Goal: Task Accomplishment & Management: Manage account settings

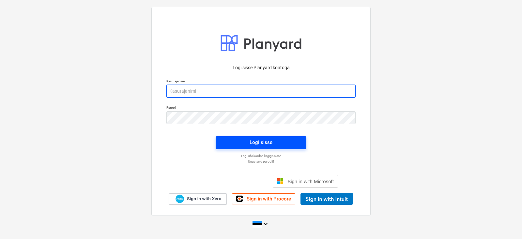
type input "[EMAIL_ADDRESS][DOMAIN_NAME]"
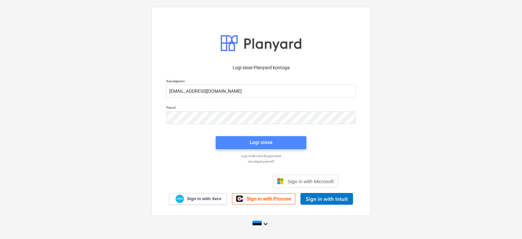
click at [268, 141] on div "Logi sisse" at bounding box center [261, 142] width 23 height 8
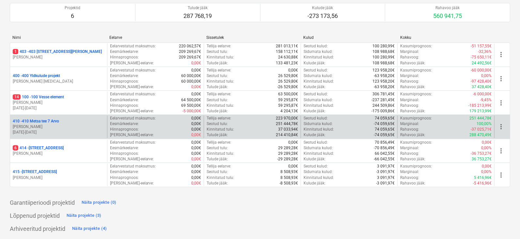
scroll to position [23, 0]
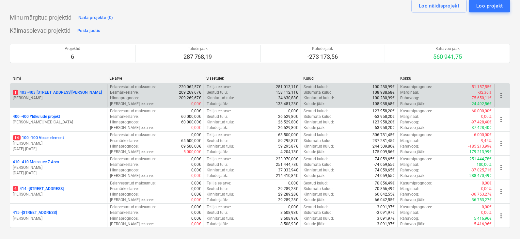
click at [26, 92] on p "1 403 - 403 [STREET_ADDRESS][PERSON_NAME]" at bounding box center [57, 93] width 89 height 6
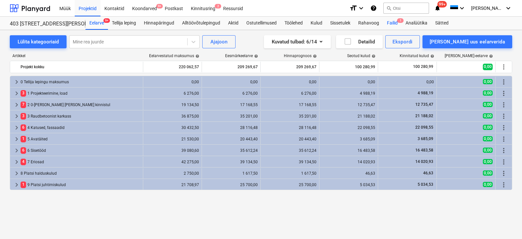
click at [396, 22] on div "Failid 1" at bounding box center [392, 23] width 19 height 13
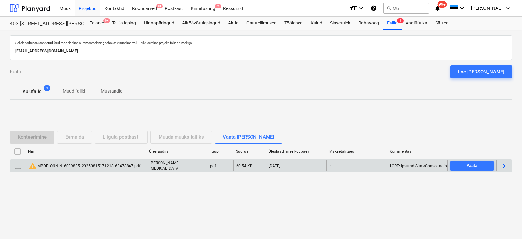
click at [501, 164] on div at bounding box center [504, 166] width 8 height 8
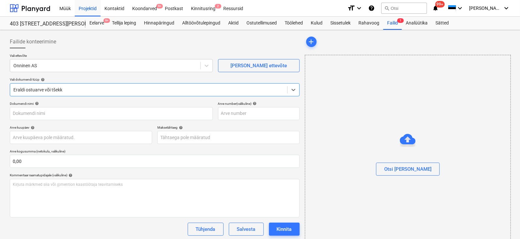
type input "MPDF_ONNIN_6039835_20250815171218_63478867.pdf"
type input "[DATE]"
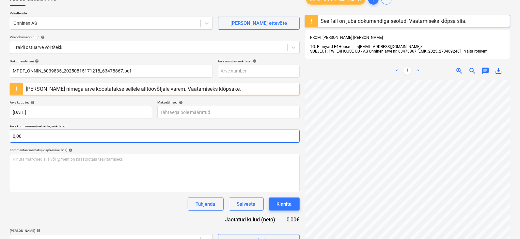
scroll to position [81, 0]
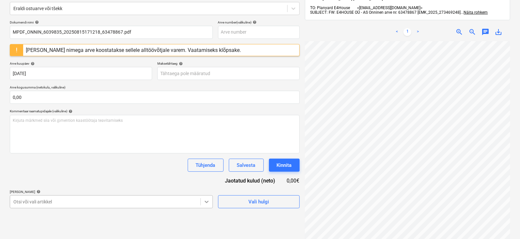
click at [206, 158] on body "Müük Projektid Kontaktid Koondarved 9+ Postkast Kinnitusring 2 Ressursid format…" at bounding box center [260, 38] width 520 height 239
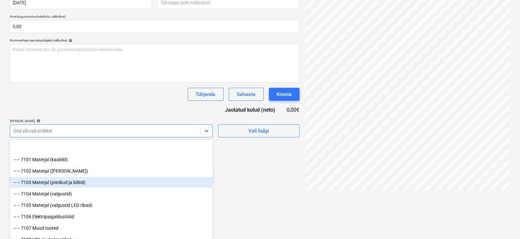
scroll to position [2285, 0]
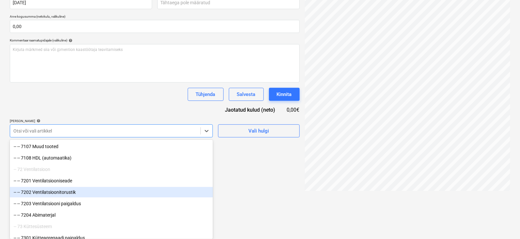
click at [51, 193] on div "-- -- 7202 Ventilatsioonitorustik" at bounding box center [111, 192] width 203 height 10
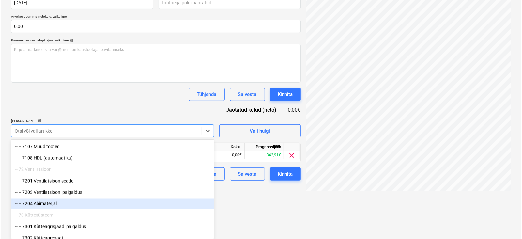
scroll to position [105, 0]
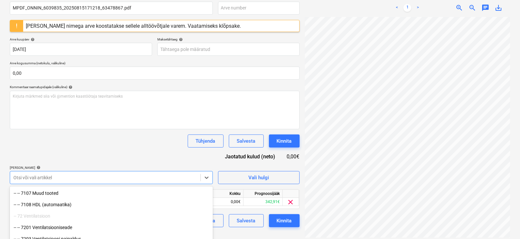
click at [238, 134] on html "Müük Projektid Kontaktid Koondarved 9+ Postkast Kinnitusring 2 Ressursid format…" at bounding box center [260, 14] width 520 height 239
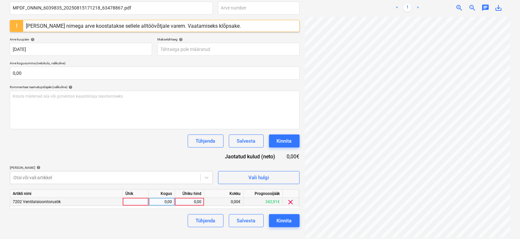
click at [139, 200] on div at bounding box center [136, 202] width 26 height 8
type input "tk"
click at [170, 200] on div "0,00" at bounding box center [162, 202] width 21 height 8
type input "1"
click at [194, 203] on div "0,00" at bounding box center [190, 202] width 24 height 8
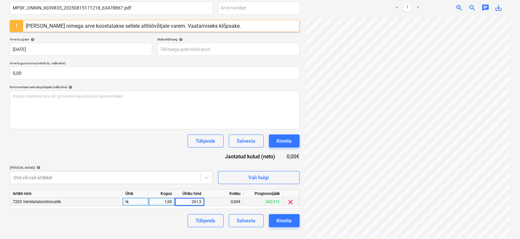
type input "261,52"
click at [286, 220] on div "Kinnita" at bounding box center [284, 220] width 15 height 8
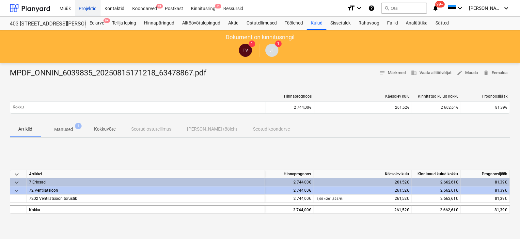
click at [84, 4] on div "Projektid" at bounding box center [88, 8] width 26 height 17
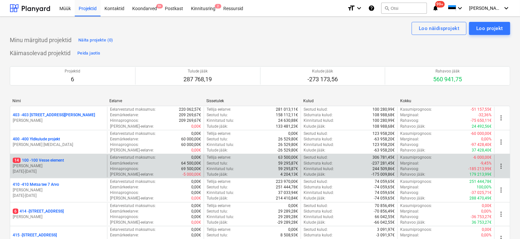
click at [41, 162] on p "14 100 - 100 Vesse element" at bounding box center [38, 161] width 51 height 6
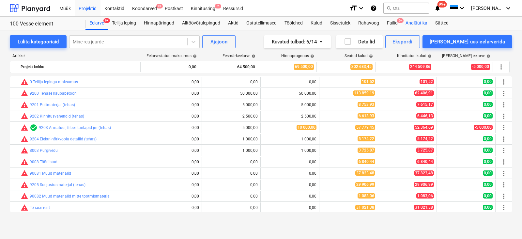
click at [403, 17] on div "Analüütika" at bounding box center [417, 23] width 30 height 13
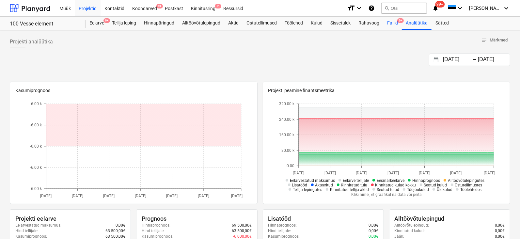
click at [395, 19] on div "Failid 9+" at bounding box center [392, 23] width 19 height 13
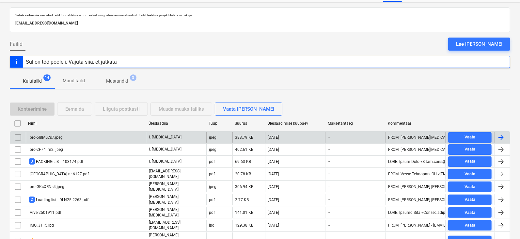
scroll to position [40, 0]
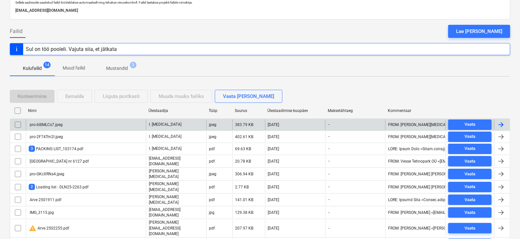
click at [503, 121] on div at bounding box center [501, 125] width 8 height 8
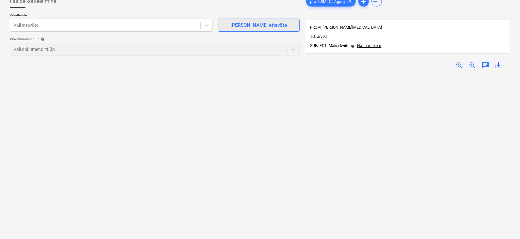
click at [251, 22] on div "[PERSON_NAME] ettevõte" at bounding box center [259, 25] width 56 height 8
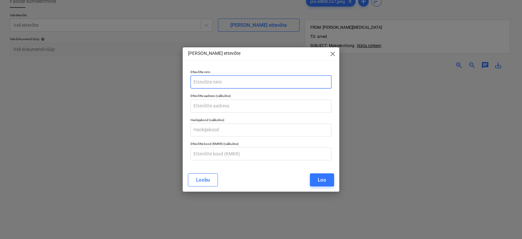
click at [225, 81] on input "text" at bounding box center [261, 81] width 141 height 13
type input "[PERSON_NAME] Bilder OÜ"
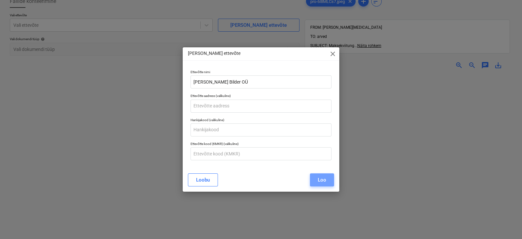
drag, startPoint x: 315, startPoint y: 180, endPoint x: 320, endPoint y: 196, distance: 16.4
click at [315, 180] on button "Loo" at bounding box center [322, 179] width 24 height 13
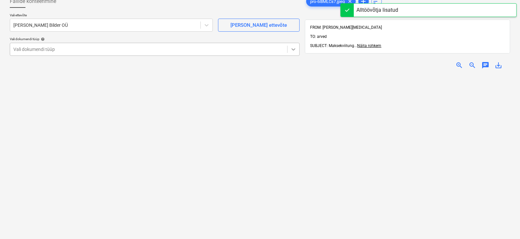
click at [292, 47] on icon at bounding box center [293, 49] width 7 height 7
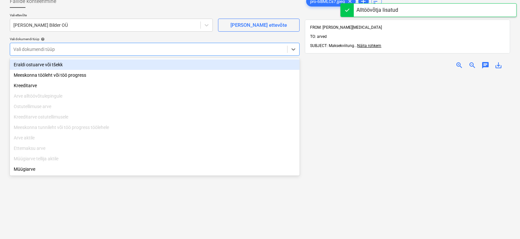
click at [25, 63] on div "Eraldi ostuarve või tšekk" at bounding box center [155, 64] width 290 height 10
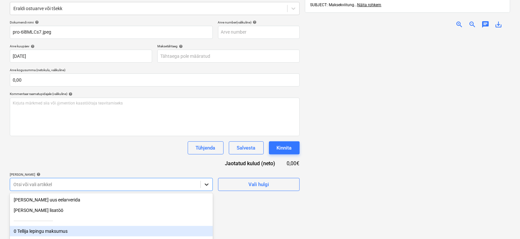
scroll to position [134, 0]
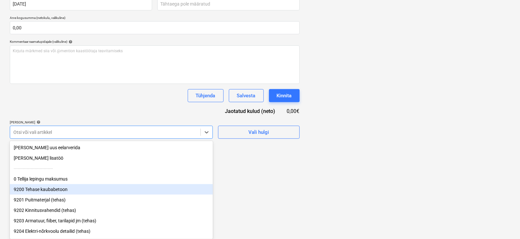
scroll to position [40, 0]
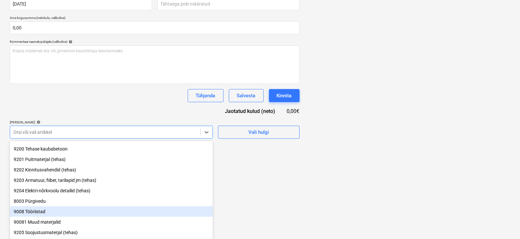
click at [40, 213] on div "9008 Tööriistad" at bounding box center [111, 211] width 203 height 10
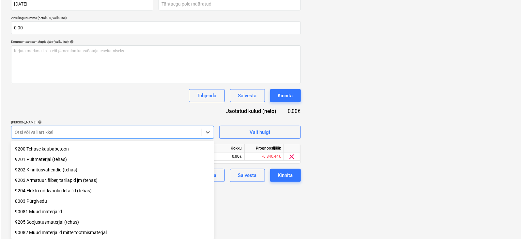
scroll to position [93, 0]
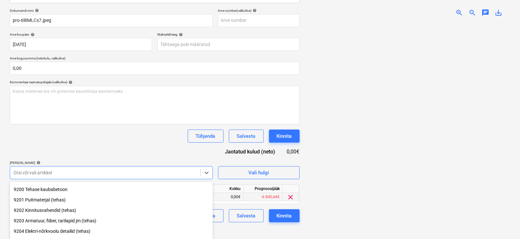
click at [248, 198] on div "Failide konteerimine Vali ettevõte [PERSON_NAME] OÜ [PERSON_NAME] uus ettevõte …" at bounding box center [260, 92] width 520 height 311
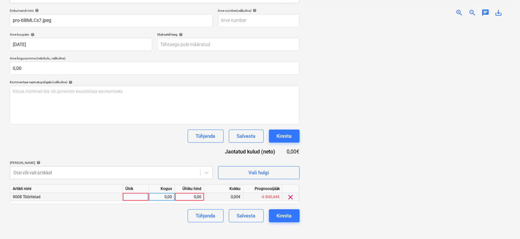
click at [137, 194] on div at bounding box center [136, 197] width 26 height 8
type input "y"
type input "tk"
click at [162, 193] on div "0,00" at bounding box center [162, 197] width 21 height 8
type input "1"
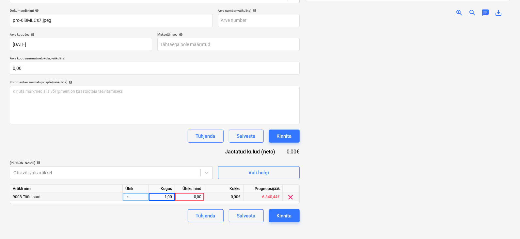
click at [199, 196] on div "0,00" at bounding box center [190, 197] width 24 height 8
type input "71,42"
click at [282, 212] on div "Kinnita" at bounding box center [284, 216] width 15 height 8
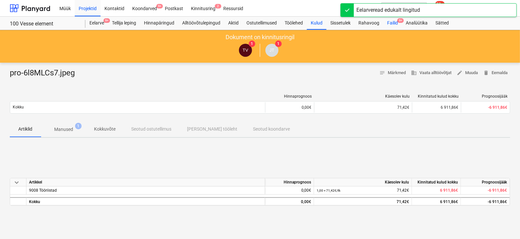
click at [400, 18] on div "Failid 9+" at bounding box center [392, 23] width 19 height 13
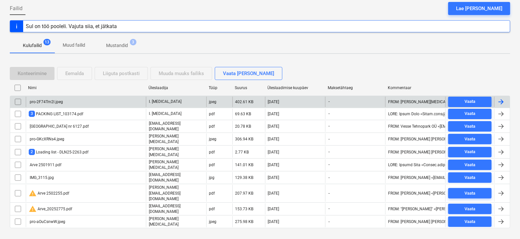
click at [501, 100] on div at bounding box center [501, 102] width 8 height 8
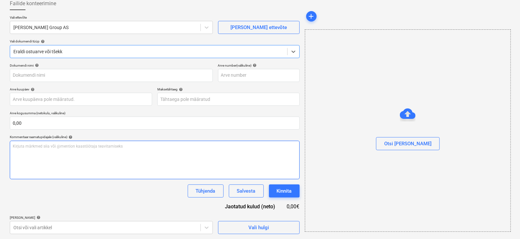
type input "pro-2F74Tm2l.jpeg"
type input "[DATE]"
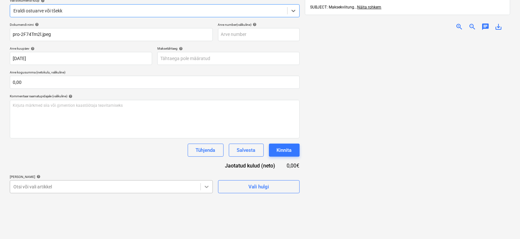
scroll to position [134, 0]
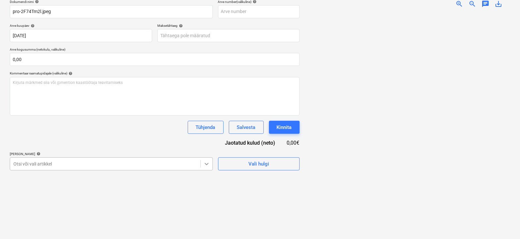
click at [207, 137] on body "Müük Projektid Kontaktid Koondarved 9+ Postkast Kinnitusring 2 Ressursid format…" at bounding box center [260, 17] width 520 height 239
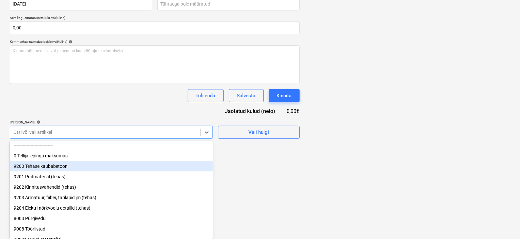
scroll to position [40, 0]
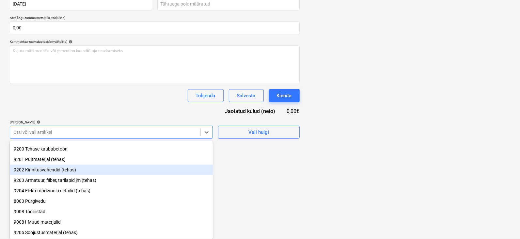
click at [40, 173] on div "9202 Kinnitusvahendid (tehas)" at bounding box center [111, 170] width 203 height 10
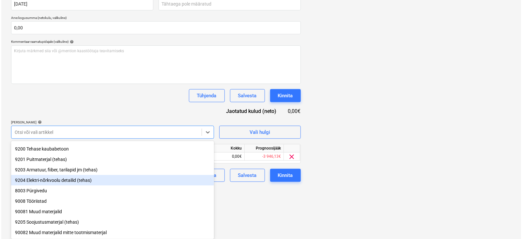
scroll to position [93, 0]
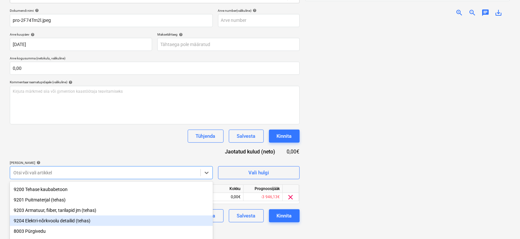
click at [261, 195] on div "Failide konteerimine Vali ettevõte [PERSON_NAME] Group AS [PERSON_NAME] uus ett…" at bounding box center [154, 93] width 295 height 306
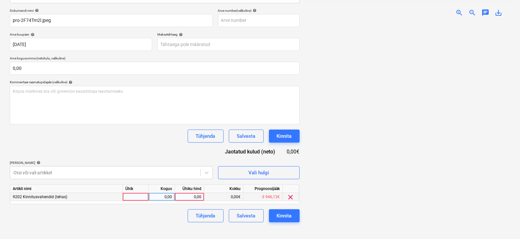
click at [140, 198] on div at bounding box center [136, 197] width 26 height 8
type input "tk"
click at [169, 198] on div "0,00" at bounding box center [162, 197] width 21 height 8
type input "1"
click at [193, 196] on div "0,00" at bounding box center [190, 197] width 24 height 8
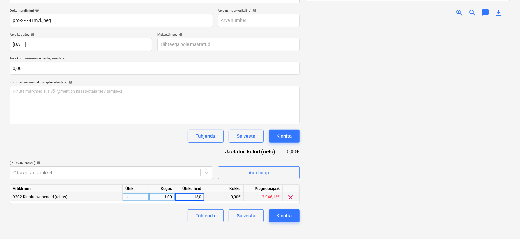
type input "18,03"
click at [320, 205] on div at bounding box center [407, 132] width 205 height 221
click at [289, 216] on div "Kinnita" at bounding box center [284, 216] width 15 height 8
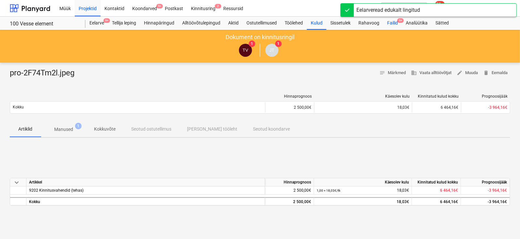
click at [403, 19] on span "9+" at bounding box center [400, 20] width 7 height 5
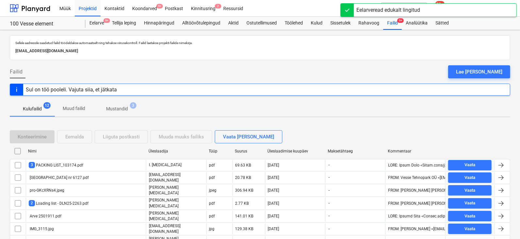
scroll to position [51, 0]
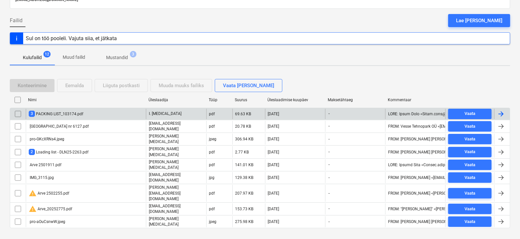
click at [504, 108] on div "3 PACKING LIST_103174.pdf I. [MEDICAL_DATA] pdf 69.63 KB [DATE] - Vaata" at bounding box center [260, 114] width 501 height 12
click at [500, 111] on div at bounding box center [501, 114] width 8 height 8
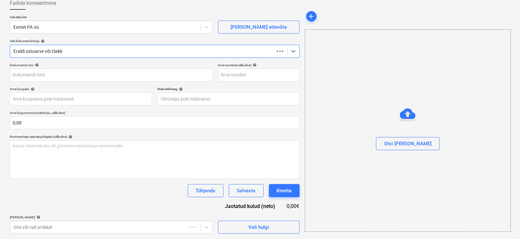
scroll to position [38, 0]
type input "PACKING LIST_103174.pdf"
type input "[DATE]"
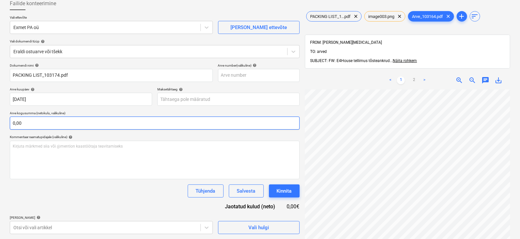
scroll to position [128, 40]
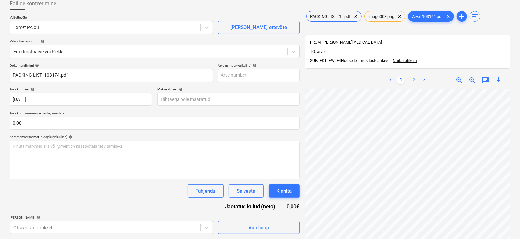
click at [415, 76] on link "2" at bounding box center [414, 80] width 8 height 8
click at [400, 76] on link "1" at bounding box center [401, 80] width 8 height 8
click at [414, 76] on link "2" at bounding box center [414, 80] width 8 height 8
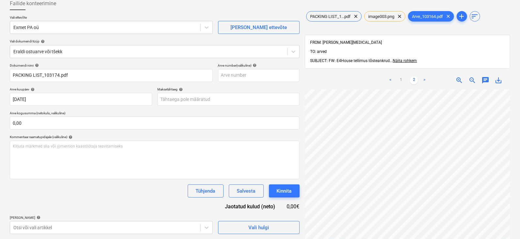
scroll to position [128, 0]
click at [471, 76] on span "zoom_out" at bounding box center [473, 80] width 8 height 8
click at [472, 76] on span "zoom_out" at bounding box center [473, 80] width 8 height 8
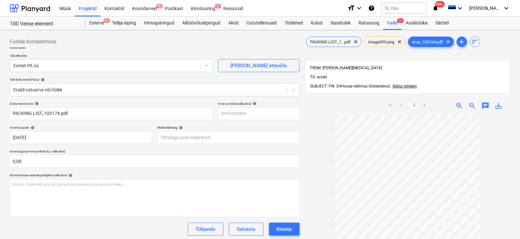
scroll to position [0, 0]
click at [400, 102] on link "1" at bounding box center [401, 106] width 8 height 8
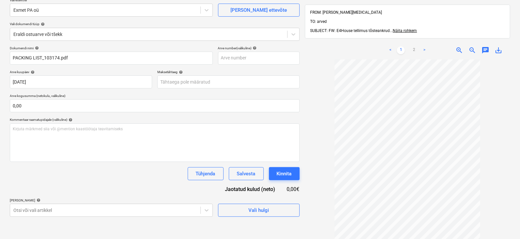
scroll to position [93, 0]
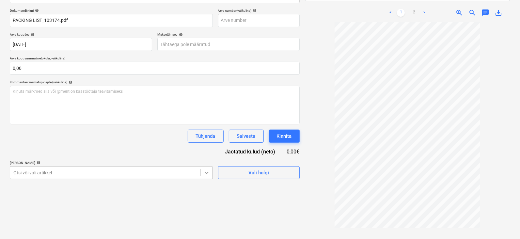
click at [206, 146] on body "Müük Projektid Kontaktid Koondarved 9+ Postkast Kinnitusring 2 Ressursid format…" at bounding box center [260, 26] width 520 height 239
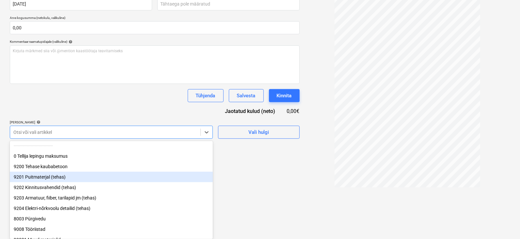
scroll to position [40, 0]
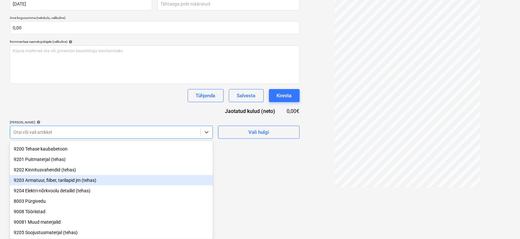
click at [54, 182] on div "9203 Armatuur, fiiber, tarilapid jm (tehas)" at bounding box center [111, 180] width 203 height 10
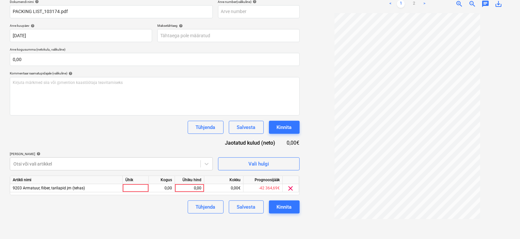
click at [252, 196] on div "Failide konteerimine Vali ettevõte Exmet PA oü [PERSON_NAME] uus ettevõte Vali …" at bounding box center [154, 84] width 295 height 306
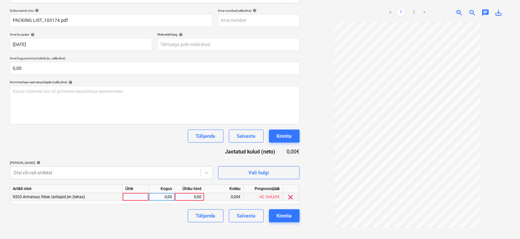
click at [136, 195] on div at bounding box center [136, 197] width 26 height 8
type input "tk"
click at [168, 197] on div "0,00" at bounding box center [162, 197] width 21 height 8
type input "1"
click at [191, 195] on div "0,00" at bounding box center [190, 197] width 24 height 8
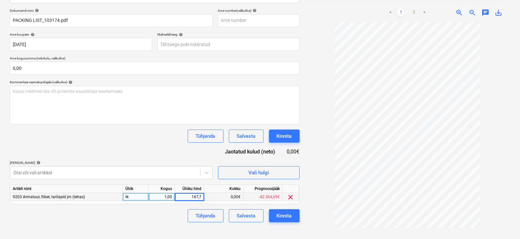
type input "167,76"
click at [282, 213] on div "Kinnita" at bounding box center [284, 216] width 15 height 8
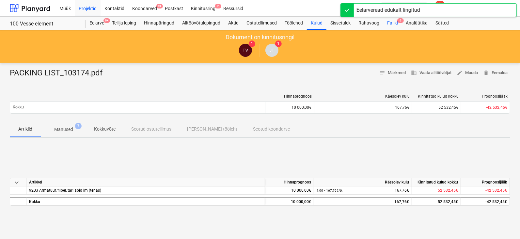
drag, startPoint x: 402, startPoint y: 21, endPoint x: 389, endPoint y: 29, distance: 15.7
click at [402, 20] on span "9" at bounding box center [400, 20] width 7 height 5
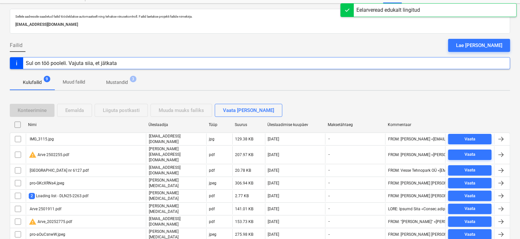
scroll to position [39, 0]
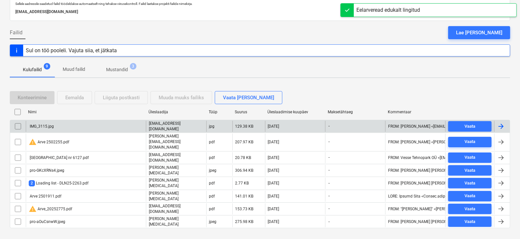
click at [500, 125] on div at bounding box center [501, 126] width 8 height 8
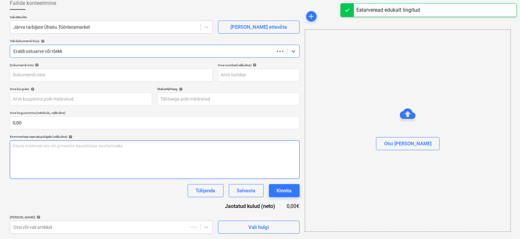
scroll to position [38, 0]
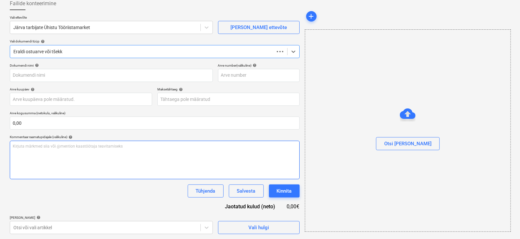
type input "IMG_3115.jpg"
type input "[DATE]"
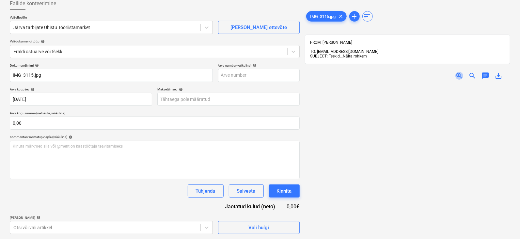
click at [459, 72] on span "zoom_in" at bounding box center [460, 76] width 8 height 8
click at [458, 72] on span "zoom_in" at bounding box center [460, 76] width 8 height 8
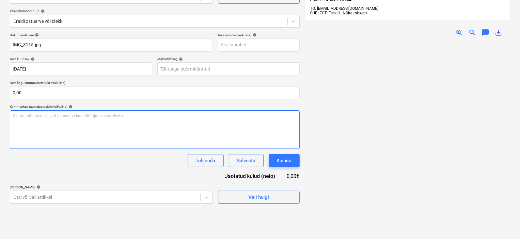
scroll to position [81, 0]
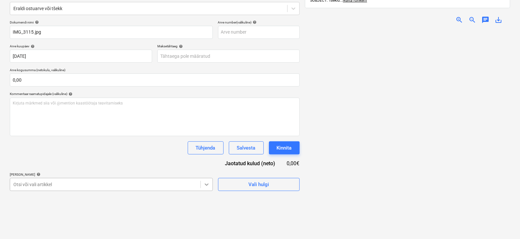
click at [205, 158] on body "Müük Projektid Kontaktid Koondarved 9+ Postkast Kinnitusring 2 Ressursid format…" at bounding box center [260, 38] width 520 height 239
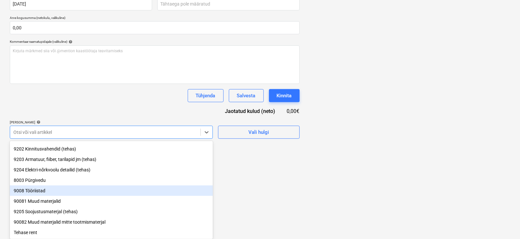
click at [42, 192] on div "9008 Tööriistad" at bounding box center [111, 190] width 203 height 10
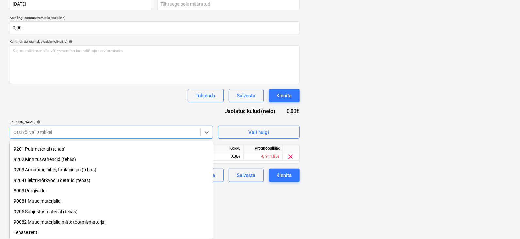
scroll to position [54, 0]
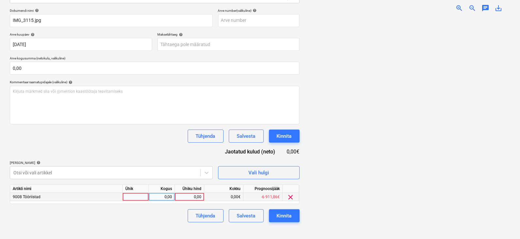
click at [141, 193] on div at bounding box center [136, 197] width 26 height 8
type input "tk"
click at [163, 193] on div "0,00" at bounding box center [162, 197] width 21 height 8
type input "1"
click at [198, 198] on div "0,00" at bounding box center [190, 197] width 24 height 8
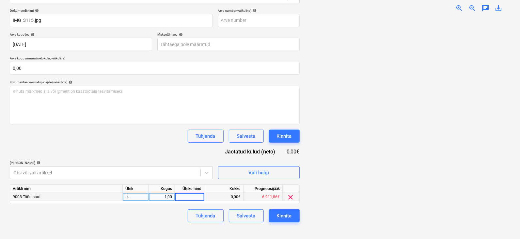
click at [456, 4] on span "zoom_in" at bounding box center [460, 8] width 8 height 8
click at [193, 197] on div "0,00" at bounding box center [190, 197] width 24 height 8
type input "26,68"
click at [130, 223] on div "Failide konteerimine Vali ettevõte Järva tarbijate Ühistu Tööriistamarket [PERS…" at bounding box center [154, 90] width 295 height 301
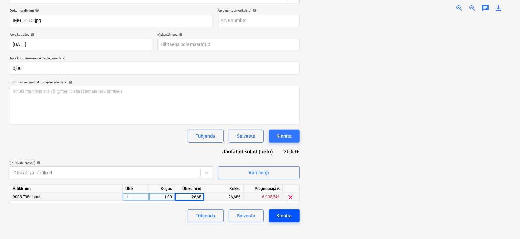
click at [287, 214] on div "Kinnita" at bounding box center [284, 216] width 15 height 8
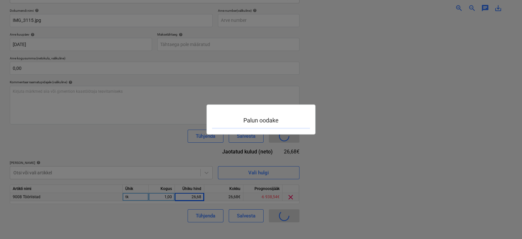
scroll to position [118, 0]
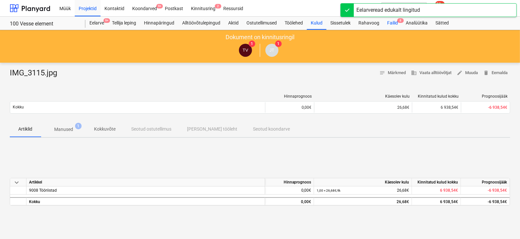
click at [402, 19] on span "8" at bounding box center [400, 20] width 7 height 5
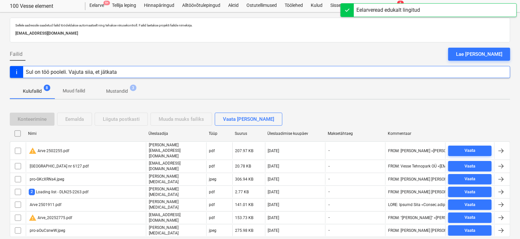
scroll to position [27, 0]
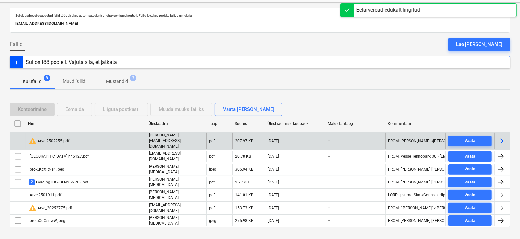
click at [505, 137] on div at bounding box center [501, 141] width 8 height 8
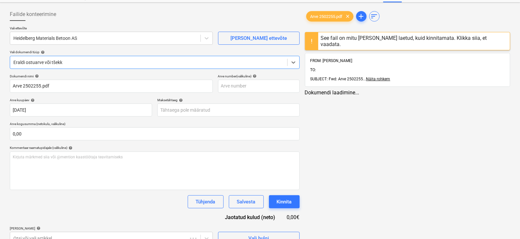
type input "Arve 2502255.pdf"
type input "[DATE]"
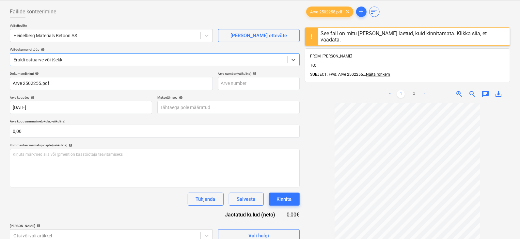
scroll to position [24, 0]
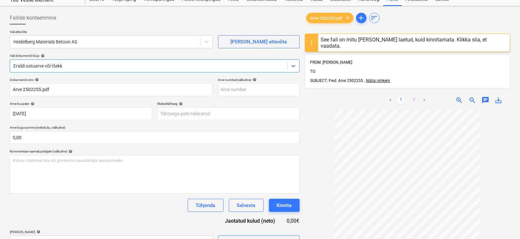
click at [413, 96] on link "2" at bounding box center [414, 100] width 8 height 8
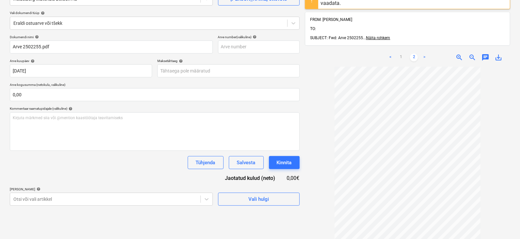
scroll to position [105, 0]
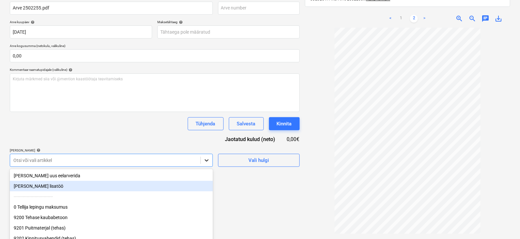
click at [205, 134] on body "Müük Projektid Kontaktid Koondarved 9+ Postkast Kinnitusring 2 Ressursid format…" at bounding box center [260, 14] width 520 height 239
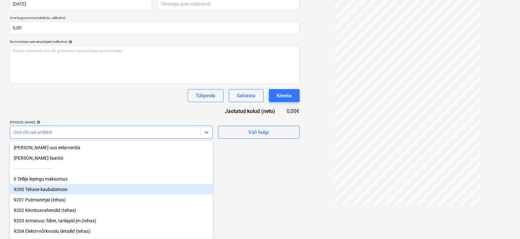
click at [36, 190] on div "9200 Tehase kaubabetoon" at bounding box center [111, 189] width 203 height 10
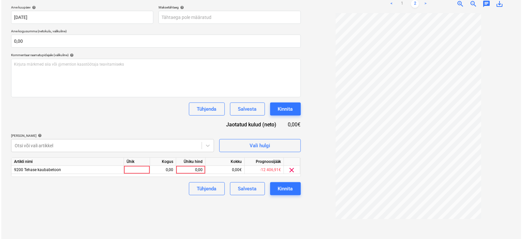
scroll to position [105, 0]
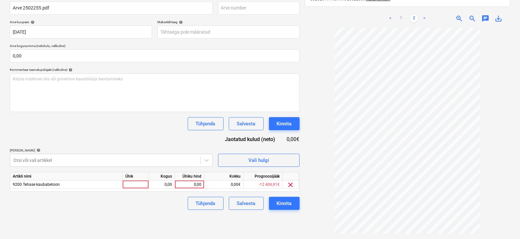
click at [230, 191] on div "Failide konteerimine Vali ettevõte Heidelberg Materials Betoon AS [PERSON_NAME]…" at bounding box center [154, 89] width 295 height 324
click at [135, 186] on div at bounding box center [136, 185] width 26 height 8
type input "tk"
click at [166, 183] on div "0,00" at bounding box center [162, 185] width 21 height 8
type input "1"
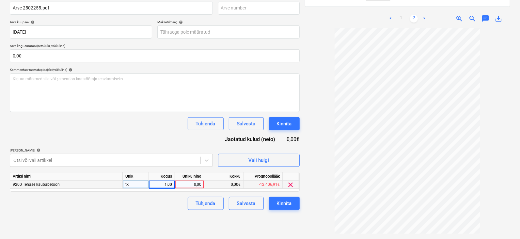
click at [193, 184] on div "0,00" at bounding box center [190, 185] width 24 height 8
type input "4126,40"
click at [294, 207] on button "Kinnita" at bounding box center [284, 203] width 31 height 13
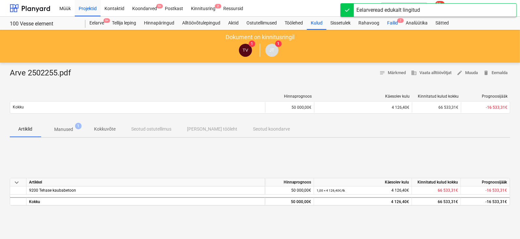
click at [402, 17] on div "Failid 7" at bounding box center [392, 23] width 19 height 13
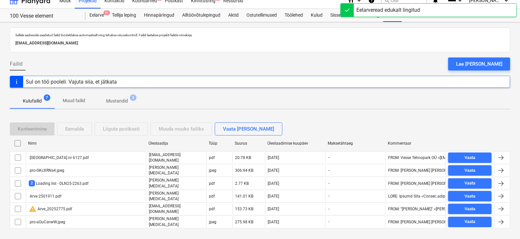
scroll to position [15, 0]
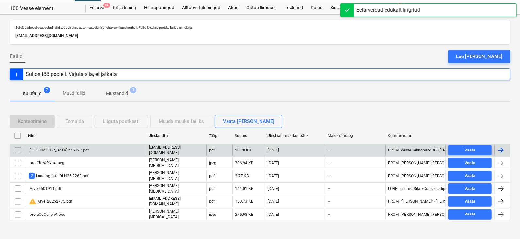
click at [503, 146] on div at bounding box center [501, 150] width 8 height 8
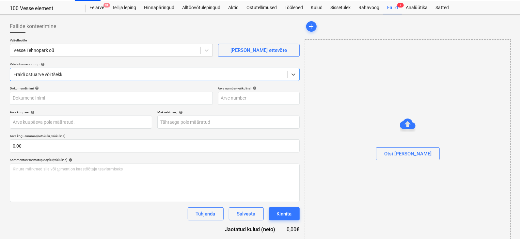
type input "[GEOGRAPHIC_DATA] nr 6127.pdf"
type input "[DATE]"
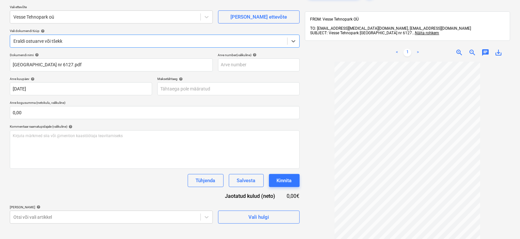
scroll to position [56, 0]
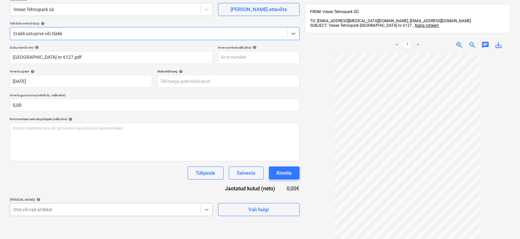
click at [208, 183] on body "Müük Projektid Kontaktid Koondarved 9+ Postkast Kinnitusring 2 Ressursid format…" at bounding box center [260, 63] width 520 height 239
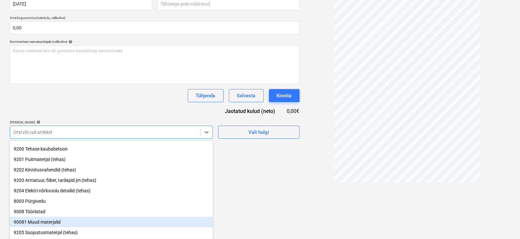
scroll to position [64, 0]
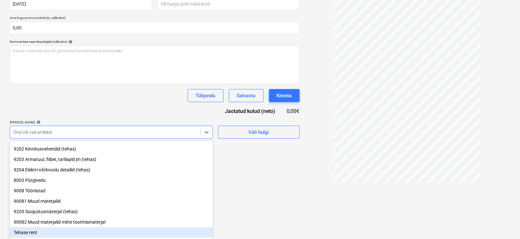
click at [26, 234] on div "Tehase rent" at bounding box center [111, 232] width 203 height 10
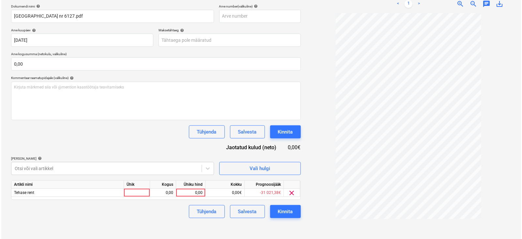
scroll to position [93, 0]
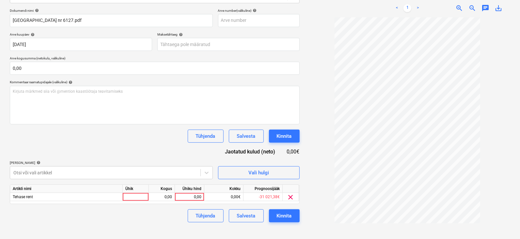
click at [243, 146] on html "Müük Projektid Kontaktid Koondarved 9+ Postkast Kinnitusring 2 Ressursid format…" at bounding box center [260, 26] width 520 height 239
click at [139, 197] on div at bounding box center [136, 197] width 26 height 8
type input "tk"
click at [166, 197] on div "0,00" at bounding box center [162, 197] width 21 height 8
type input "1"
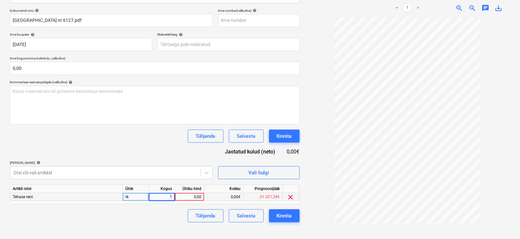
click at [186, 195] on div "0,00" at bounding box center [190, 197] width 24 height 8
type input "4600"
click at [168, 213] on div "Tühjenda Salvesta Kinnita" at bounding box center [155, 215] width 290 height 13
click at [283, 214] on div "Kinnita" at bounding box center [284, 216] width 15 height 8
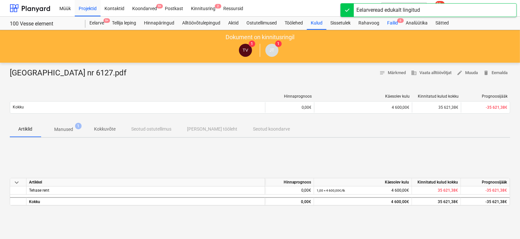
click at [402, 20] on span "6" at bounding box center [400, 20] width 7 height 5
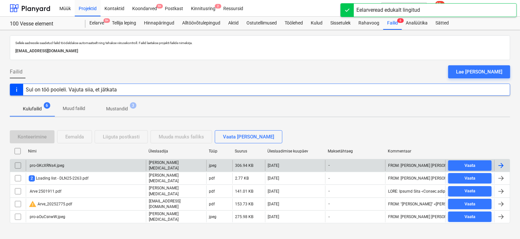
click at [500, 164] on div at bounding box center [501, 166] width 8 height 8
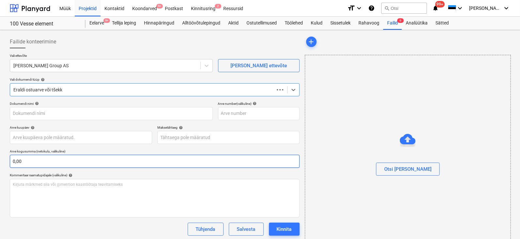
type input "pro-GKcXRNs4.jpeg"
type input "[DATE]"
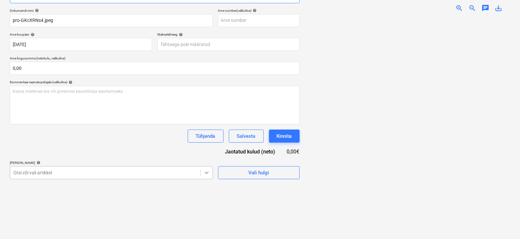
scroll to position [134, 0]
click at [207, 146] on body "Müük Projektid Kontaktid Koondarved 9+ Postkast Kinnitusring 2 Ressursid format…" at bounding box center [260, 26] width 520 height 239
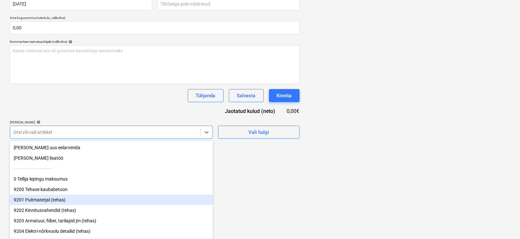
scroll to position [40, 0]
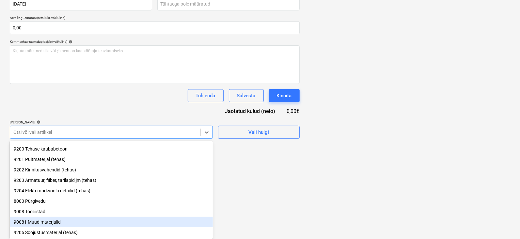
click at [40, 223] on div "90081 Muud materjalid" at bounding box center [111, 222] width 203 height 10
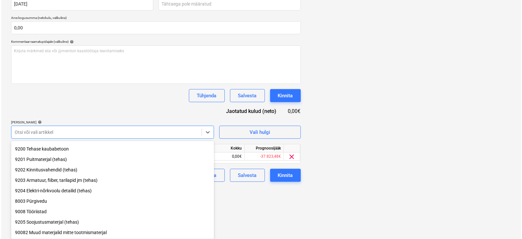
scroll to position [93, 0]
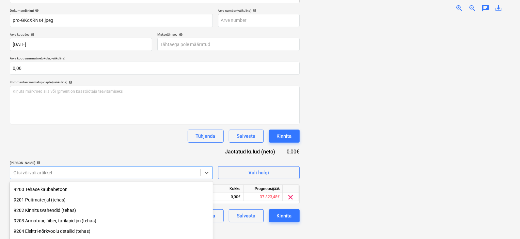
drag, startPoint x: 243, startPoint y: 203, endPoint x: 150, endPoint y: 180, distance: 95.8
click at [243, 146] on html "Müük Projektid Kontaktid Koondarved 9+ Postkast Kinnitusring 2 Ressursid format…" at bounding box center [260, 26] width 520 height 239
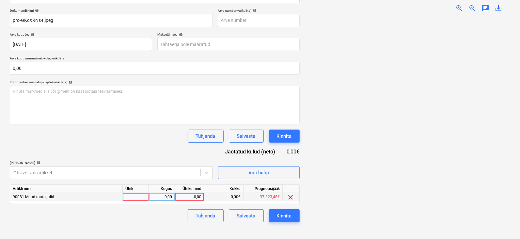
click at [133, 198] on div at bounding box center [136, 197] width 26 height 8
type input "tk"
click at [167, 197] on div "0,00" at bounding box center [162, 197] width 21 height 8
type input "1"
click at [192, 196] on div "0,00" at bounding box center [190, 197] width 24 height 8
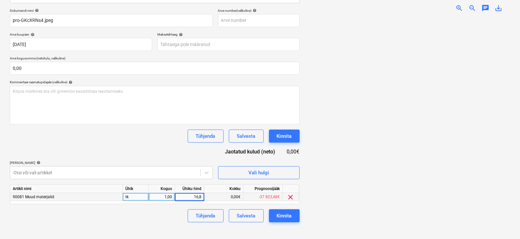
type input "16,85"
click at [277, 210] on button "Kinnita" at bounding box center [284, 215] width 31 height 13
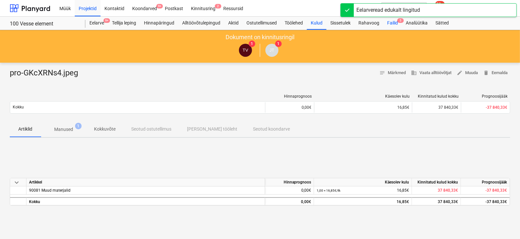
click at [403, 20] on span "5" at bounding box center [400, 20] width 7 height 5
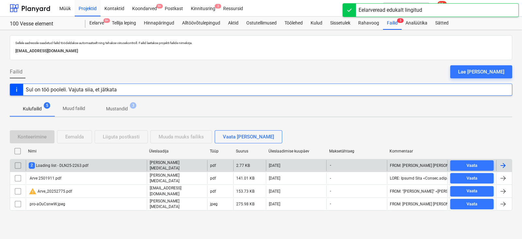
click at [508, 166] on div at bounding box center [505, 165] width 16 height 11
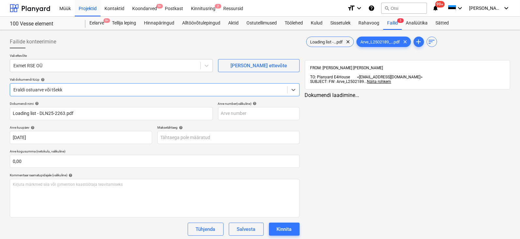
type input "Loading list - DLN25-2263.pdf"
type input "[DATE]"
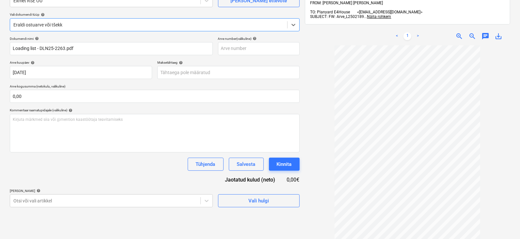
scroll to position [52, 0]
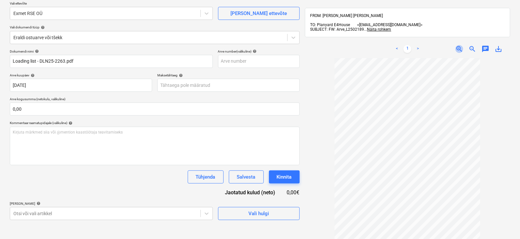
click at [460, 45] on span "zoom_in" at bounding box center [460, 49] width 8 height 8
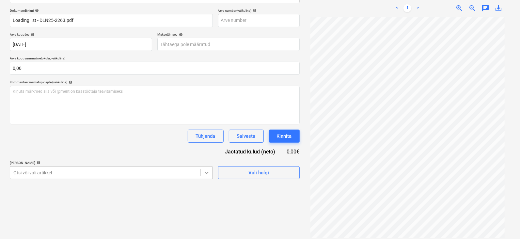
scroll to position [134, 0]
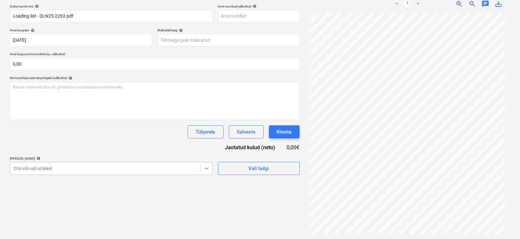
click at [205, 142] on body "Müük Projektid Kontaktid Koondarved 9+ Postkast Kinnitusring 2 Ressursid format…" at bounding box center [260, 22] width 520 height 239
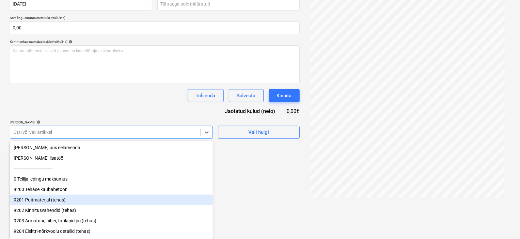
scroll to position [40, 0]
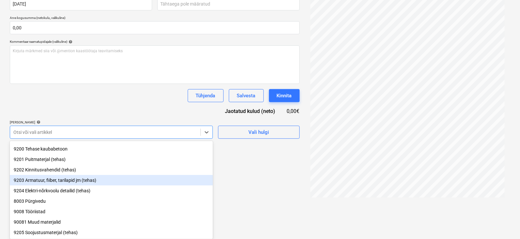
click at [38, 182] on div "9203 Armatuur, fiiber, tarilapid jm (tehas)" at bounding box center [111, 180] width 203 height 10
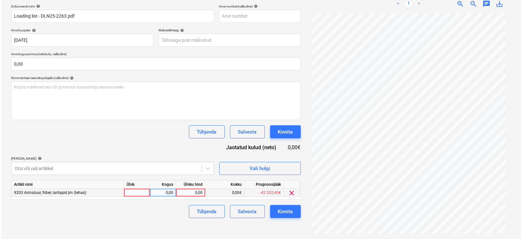
scroll to position [93, 0]
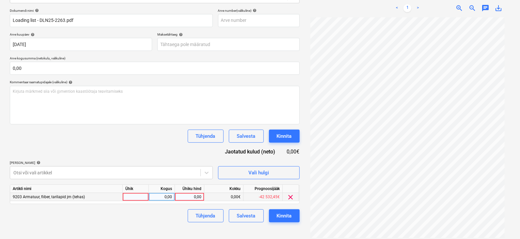
click at [237, 146] on html "Müük Projektid Kontaktid Koondarved 9+ Postkast Kinnitusring 2 Ressursid format…" at bounding box center [260, 26] width 520 height 239
click at [136, 194] on div at bounding box center [136, 197] width 26 height 8
type input "tk"
click at [161, 197] on div "0,00" at bounding box center [162, 197] width 21 height 8
type input "1"
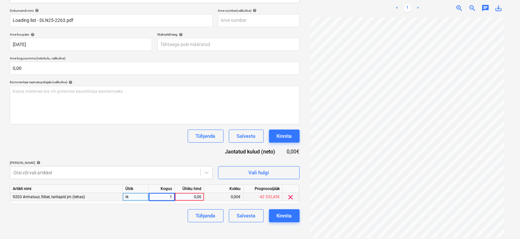
click at [186, 198] on div "0,00" at bounding box center [190, 197] width 24 height 8
type input "839,10"
click at [284, 217] on div "Kinnita" at bounding box center [284, 216] width 15 height 8
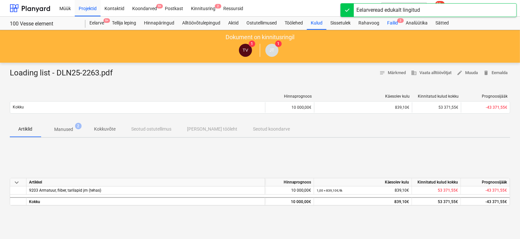
click at [402, 20] on span "3" at bounding box center [400, 20] width 7 height 5
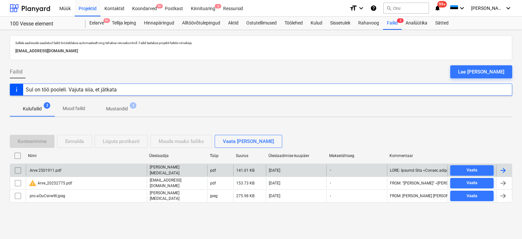
click at [502, 169] on div at bounding box center [504, 171] width 8 height 8
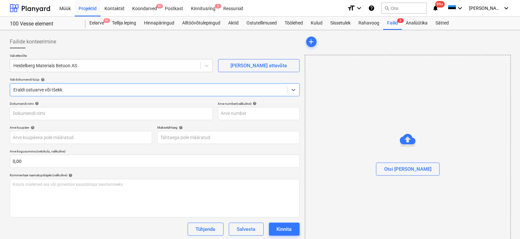
type input "Arve 2501911.pdf"
type input "[DATE]"
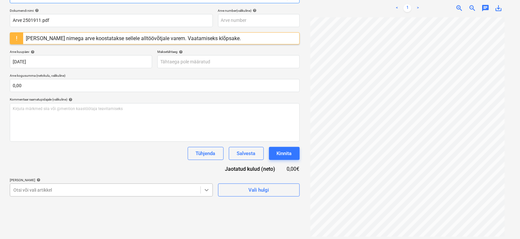
scroll to position [151, 0]
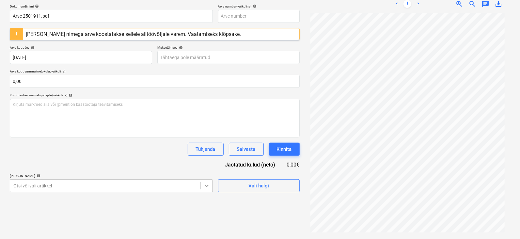
click at [209, 142] on body "Müük Projektid Kontaktid Koondarved 9+ Postkast Kinnitusring 2 Ressursid format…" at bounding box center [260, 22] width 520 height 239
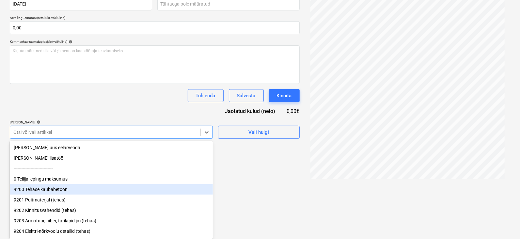
click at [33, 187] on div "9200 Tehase kaubabetoon" at bounding box center [111, 189] width 203 height 10
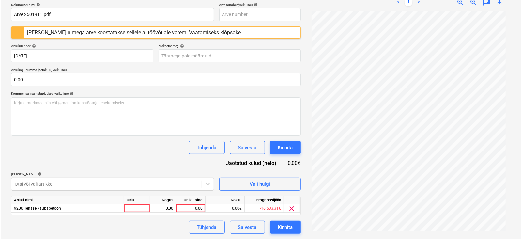
scroll to position [99, 0]
click at [243, 140] on html "Müük Projektid Kontaktid Koondarved 9+ Postkast Kinnitusring 2 Ressursid format…" at bounding box center [260, 20] width 520 height 239
click at [133, 206] on div at bounding box center [136, 209] width 26 height 8
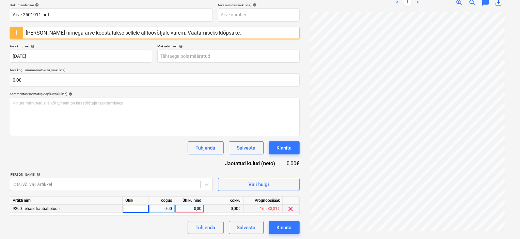
type input "tk"
click at [162, 207] on div "0,00" at bounding box center [162, 209] width 21 height 8
type input "1"
click at [193, 207] on div "0,00" at bounding box center [190, 209] width 24 height 8
type input "852,5"
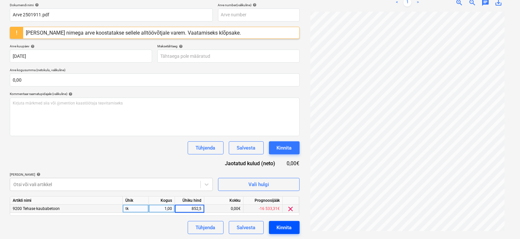
click at [288, 226] on div "Kinnita" at bounding box center [284, 227] width 15 height 8
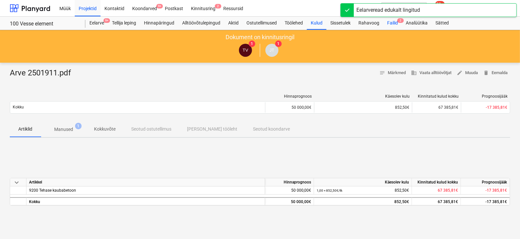
click at [403, 20] on span "2" at bounding box center [400, 20] width 7 height 5
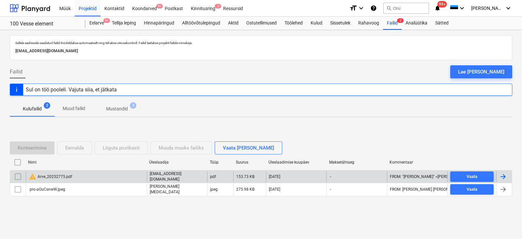
click at [504, 175] on div at bounding box center [504, 177] width 8 height 8
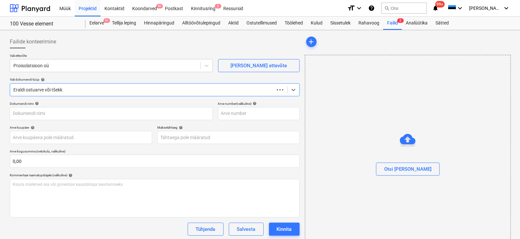
type input "Arve_20252775.pdf"
type input "[DATE]"
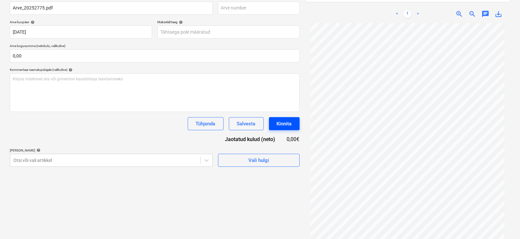
scroll to position [56, 0]
click at [205, 134] on body "Müük Projektid Kontaktid Koondarved 9+ Postkast Kinnitusring 2 Ressursid format…" at bounding box center [260, 14] width 520 height 239
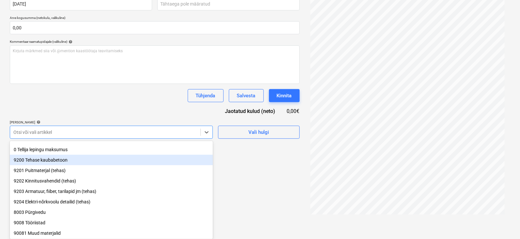
scroll to position [40, 0]
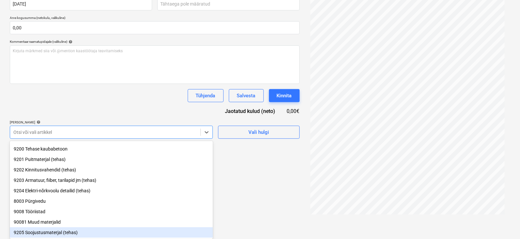
click at [46, 235] on div "9205 Soojustusmaterjal (tehas)" at bounding box center [111, 232] width 203 height 10
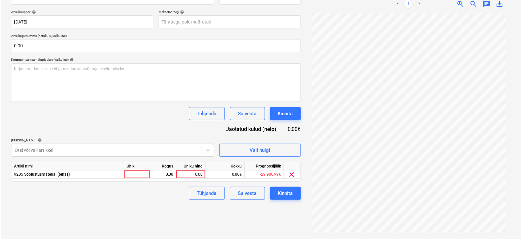
scroll to position [105, 0]
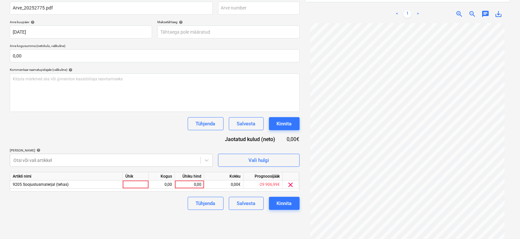
click at [248, 204] on div "Failide konteerimine Vali ettevõte Proisolatsioon oü [PERSON_NAME] uus ettevõte…" at bounding box center [154, 86] width 295 height 319
click at [139, 186] on div at bounding box center [136, 185] width 26 height 8
type input "tk"
click at [159, 184] on div "0,00" at bounding box center [162, 185] width 21 height 8
type input "1"
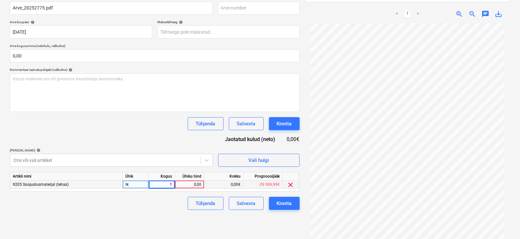
click at [188, 182] on div "0,00" at bounding box center [190, 185] width 24 height 8
type input "862,41"
click at [281, 200] on div "Kinnita" at bounding box center [284, 203] width 15 height 8
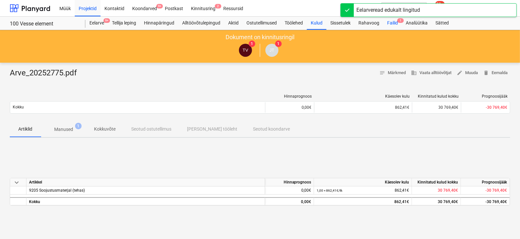
click at [401, 20] on span "1" at bounding box center [400, 20] width 7 height 5
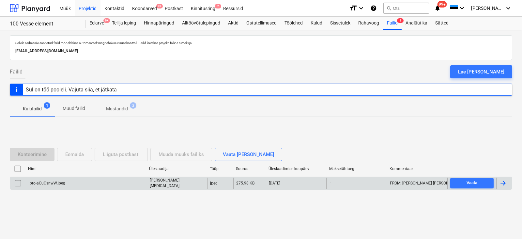
click at [506, 180] on div at bounding box center [504, 183] width 8 height 8
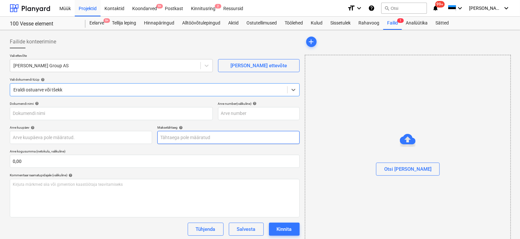
type input "pro-aOuCsnwW.jpeg"
type input "[DATE]"
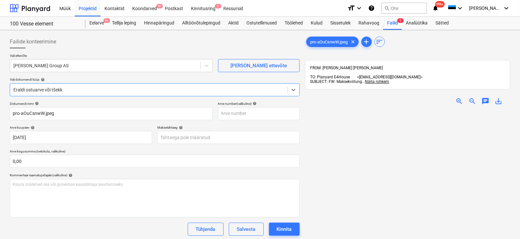
scroll to position [104, 0]
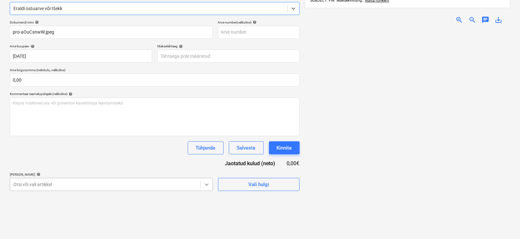
click at [207, 158] on body "Müük Projektid Kontaktid Koondarved 9+ Postkast Kinnitusring 2 Ressursid format…" at bounding box center [260, 38] width 520 height 239
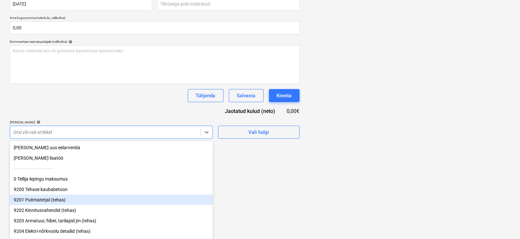
click at [40, 200] on div "9201 Puitmaterjal (tehas)" at bounding box center [111, 200] width 203 height 10
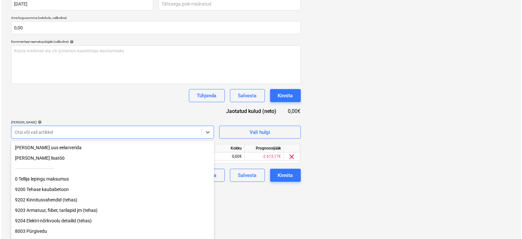
scroll to position [93, 0]
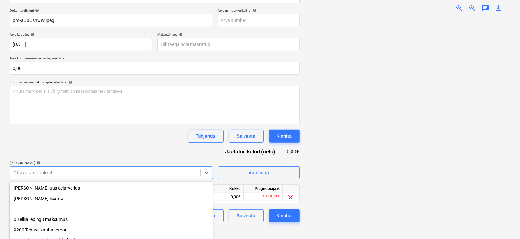
drag, startPoint x: 268, startPoint y: 195, endPoint x: 200, endPoint y: 188, distance: 67.6
click at [267, 195] on div "Failide konteerimine Vali ettevõte [PERSON_NAME] Group AS [PERSON_NAME] uus ett…" at bounding box center [154, 90] width 295 height 301
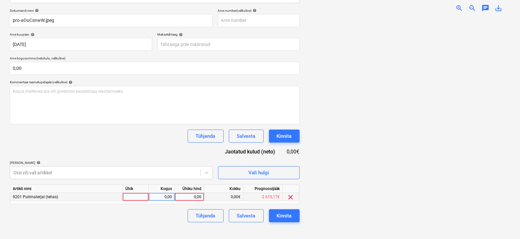
click at [137, 198] on div at bounding box center [136, 197] width 26 height 8
type input "tk"
click at [164, 198] on div "0,00" at bounding box center [162, 197] width 21 height 8
type input "1"
click at [190, 195] on div "0,00" at bounding box center [190, 197] width 24 height 8
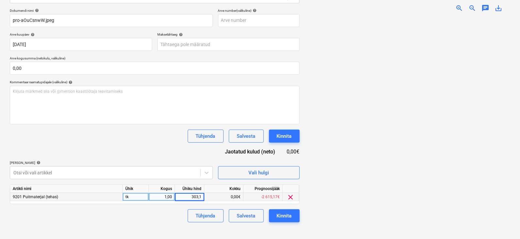
type input "303,14"
click at [283, 214] on div "Kinnita" at bounding box center [284, 216] width 15 height 8
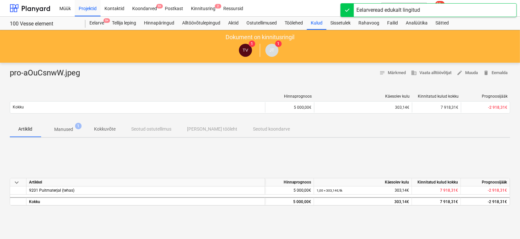
drag, startPoint x: 87, startPoint y: 9, endPoint x: 83, endPoint y: 16, distance: 8.6
click at [87, 9] on div "Projektid" at bounding box center [88, 8] width 26 height 17
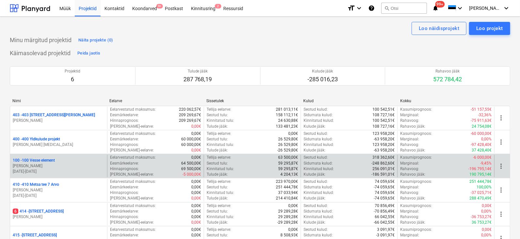
scroll to position [40, 0]
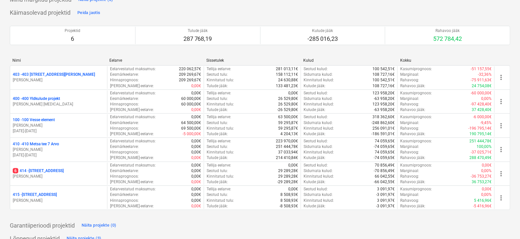
click at [30, 170] on p "6 414 - [STREET_ADDRESS]" at bounding box center [38, 171] width 51 height 6
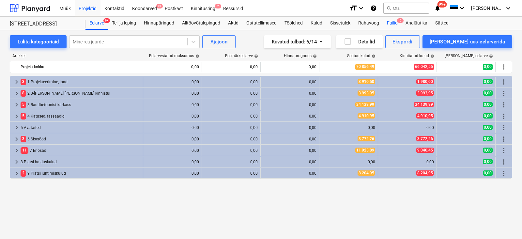
click at [401, 20] on span "6" at bounding box center [400, 20] width 7 height 5
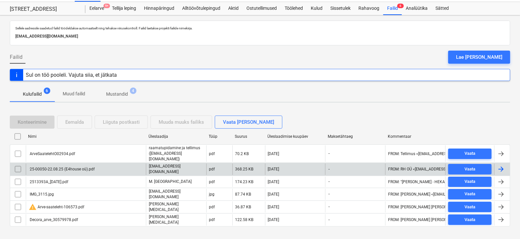
scroll to position [16, 0]
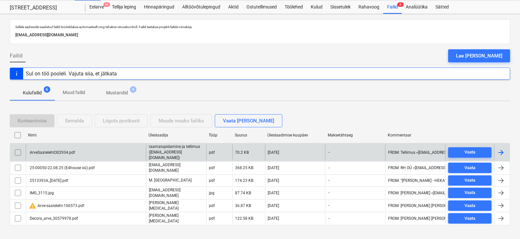
click at [502, 149] on div at bounding box center [501, 153] width 8 height 8
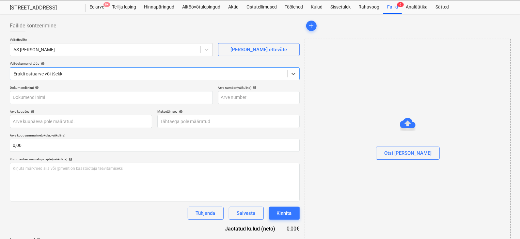
type input "ArveSaatelehtO02934.pdf"
type input "[DATE]"
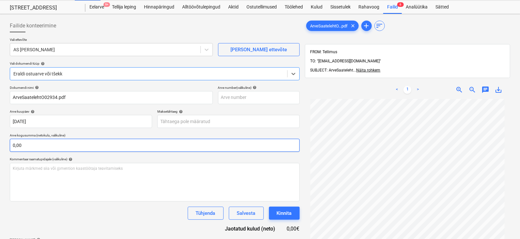
scroll to position [93, 0]
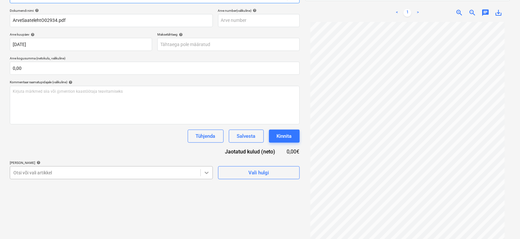
click at [206, 146] on body "Müük Projektid Kontaktid Koondarved 9+ Postkast Kinnitusring 2 Ressursid format…" at bounding box center [260, 26] width 520 height 239
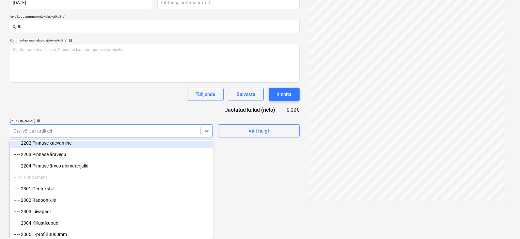
scroll to position [245, 0]
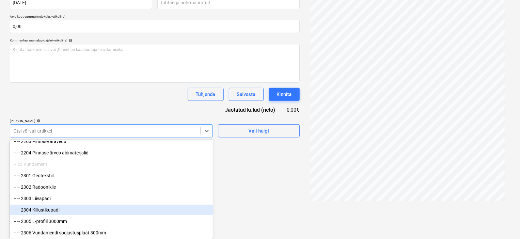
click at [38, 207] on div "-- -- 2304 Killustikupadi" at bounding box center [111, 210] width 203 height 10
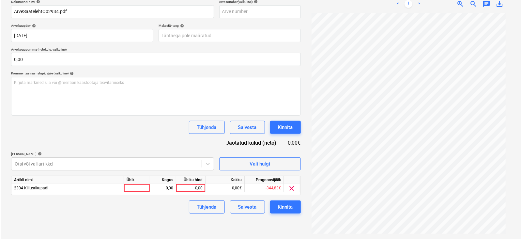
scroll to position [93, 0]
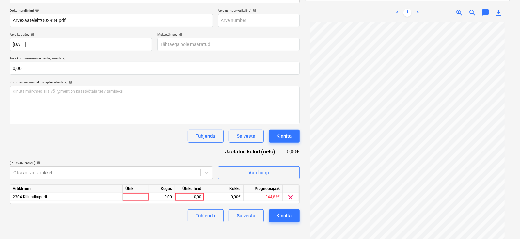
drag, startPoint x: 270, startPoint y: 202, endPoint x: 212, endPoint y: 190, distance: 59.3
click at [270, 146] on html "Müük Projektid Kontaktid Koondarved 9+ Postkast Kinnitusring 2 Ressursid format…" at bounding box center [260, 26] width 520 height 239
drag, startPoint x: 134, startPoint y: 197, endPoint x: 140, endPoint y: 200, distance: 7.5
click at [136, 198] on div at bounding box center [136, 197] width 26 height 8
type input "tk"
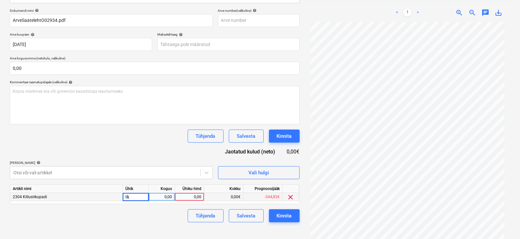
click at [163, 194] on div "0,00" at bounding box center [162, 197] width 21 height 8
type input "1"
click at [194, 198] on div "0,00" at bounding box center [190, 197] width 24 height 8
type input "189"
click at [284, 216] on div "Kinnita" at bounding box center [284, 216] width 15 height 8
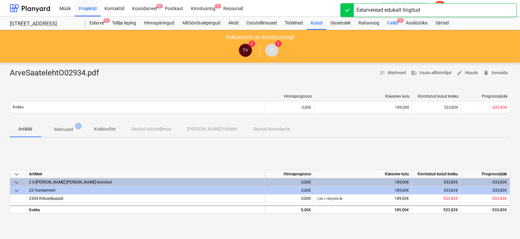
click at [402, 19] on span "5" at bounding box center [400, 20] width 7 height 5
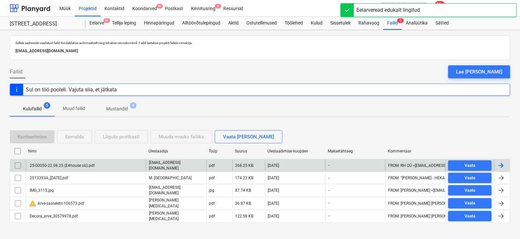
click at [502, 163] on div at bounding box center [501, 166] width 8 height 8
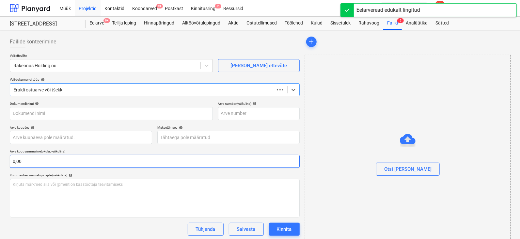
type input "25-00050-22.08.25 (E4house oü).pdf"
type input "[DATE]"
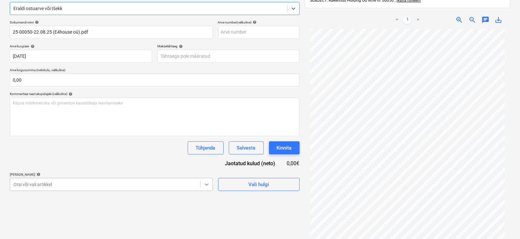
scroll to position [135, 0]
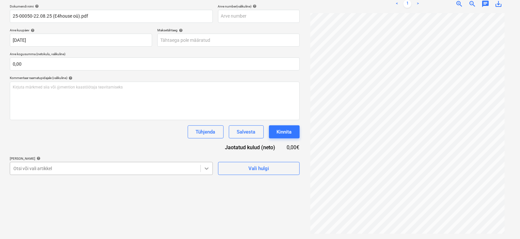
click at [207, 142] on body "Müük Projektid Kontaktid Koondarved 9+ Postkast Kinnitusring 2 Ressursid format…" at bounding box center [260, 22] width 520 height 239
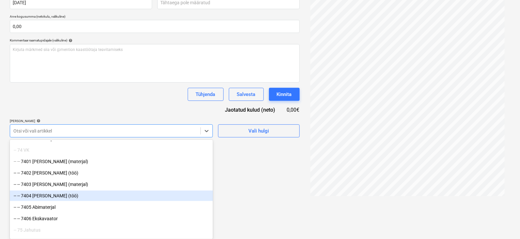
scroll to position [2367, 0]
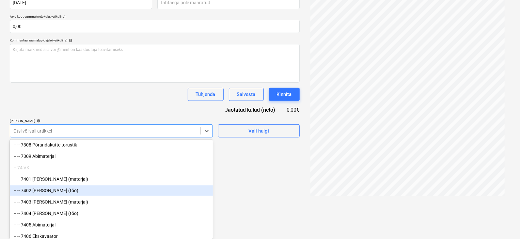
click at [44, 190] on div "-- -- 7402 [PERSON_NAME] (töö)" at bounding box center [111, 190] width 203 height 10
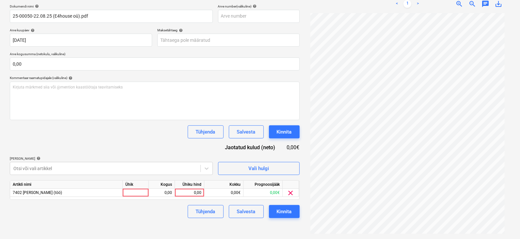
drag, startPoint x: 266, startPoint y: 198, endPoint x: 235, endPoint y: 190, distance: 32.2
click at [266, 142] on html "Müük Projektid Kontaktid Koondarved 9+ Postkast Kinnitusring 2 Ressursid format…" at bounding box center [260, 22] width 520 height 239
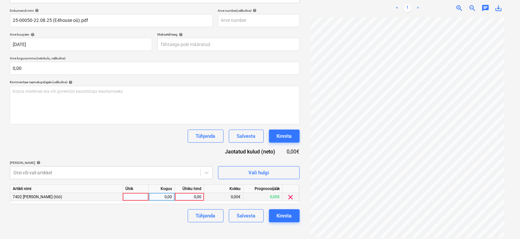
click at [133, 193] on div at bounding box center [136, 197] width 26 height 8
type input "tk"
click at [165, 197] on div "0,00" at bounding box center [162, 197] width 21 height 8
type input "1"
click at [188, 195] on div "0,00" at bounding box center [190, 197] width 24 height 8
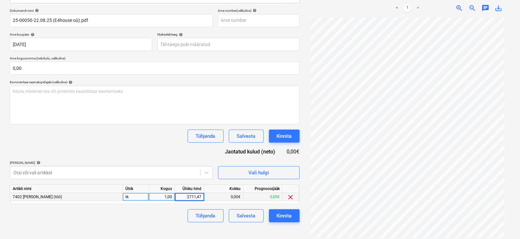
click at [196, 196] on input "2711,47" at bounding box center [189, 197] width 29 height 8
type input "2722,47"
click at [287, 213] on div "Kinnita" at bounding box center [284, 216] width 15 height 8
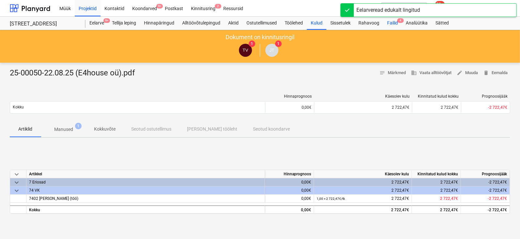
click at [403, 19] on span "4" at bounding box center [400, 20] width 7 height 5
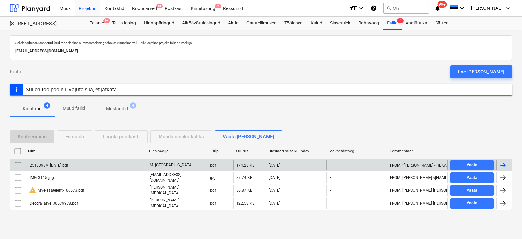
click at [504, 164] on div at bounding box center [504, 165] width 8 height 8
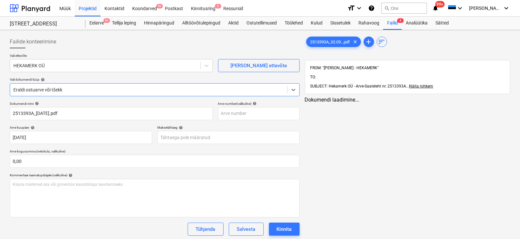
type input "2513393A_[DATE].pdf"
type input "[DATE]"
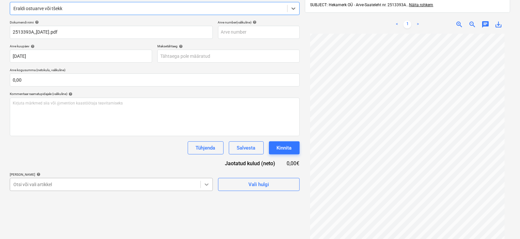
click at [207, 158] on body "Müük Projektid Kontaktid Koondarved 9+ Postkast Kinnitusring 2 Ressursid format…" at bounding box center [260, 38] width 520 height 239
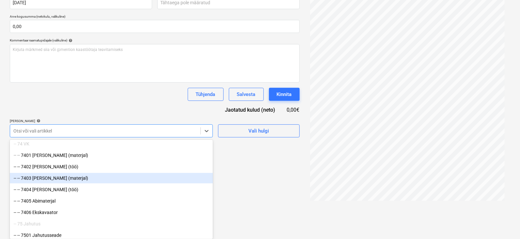
scroll to position [2408, 0]
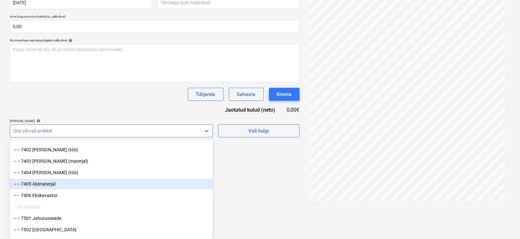
click at [44, 184] on div "-- -- 7405 Abimaterjal" at bounding box center [111, 184] width 203 height 10
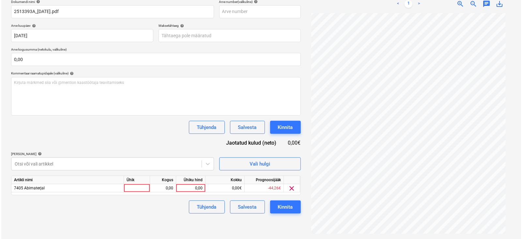
scroll to position [93, 0]
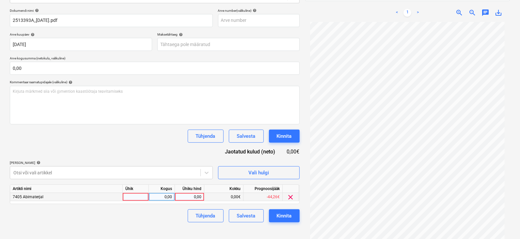
drag, startPoint x: 268, startPoint y: 200, endPoint x: 228, endPoint y: 195, distance: 41.2
click at [267, 146] on html "Müük Projektid Kontaktid Koondarved 9+ Postkast Kinnitusring 2 Ressursid format…" at bounding box center [260, 26] width 520 height 239
click at [134, 198] on div at bounding box center [136, 197] width 26 height 8
type input "tk"
click at [168, 195] on div "0,00" at bounding box center [162, 197] width 21 height 8
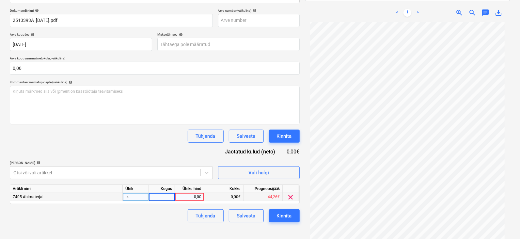
type input "1"
click at [191, 197] on div "0,00" at bounding box center [190, 197] width 24 height 8
type input "299,40"
click at [283, 214] on div "Kinnita" at bounding box center [284, 216] width 15 height 8
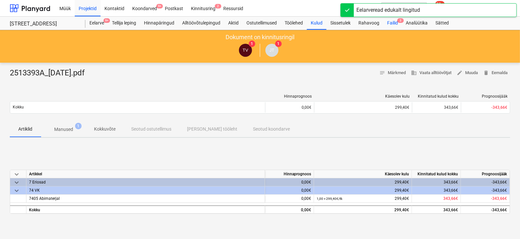
click at [403, 19] on span "3" at bounding box center [400, 20] width 7 height 5
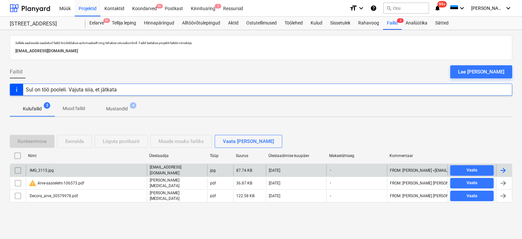
click at [503, 170] on div at bounding box center [504, 171] width 8 height 8
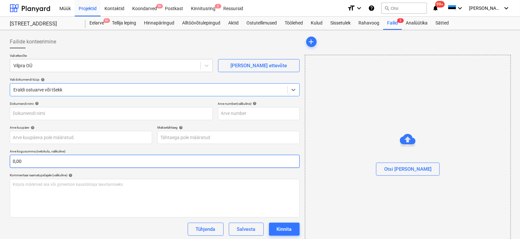
type input "IMG_3115.jpg"
type input "[DATE]"
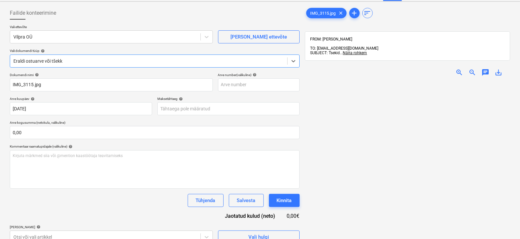
scroll to position [40, 0]
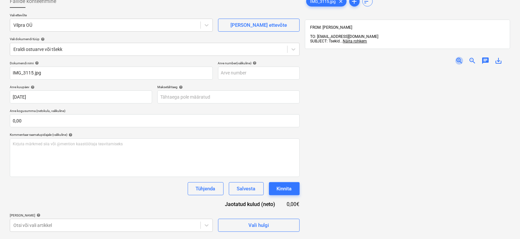
click at [458, 57] on span "zoom_in" at bounding box center [460, 61] width 8 height 8
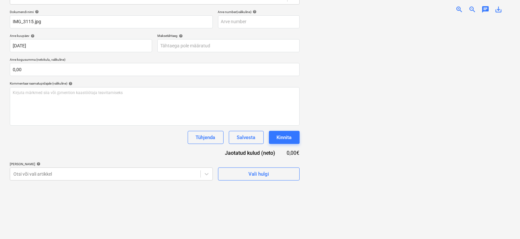
scroll to position [93, 0]
click at [209, 146] on body "Müük Projektid Kontaktid Koondarved 9+ Postkast Kinnitusring 2 Ressursid format…" at bounding box center [260, 26] width 520 height 239
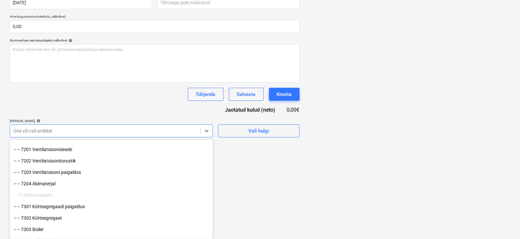
scroll to position [2220, 0]
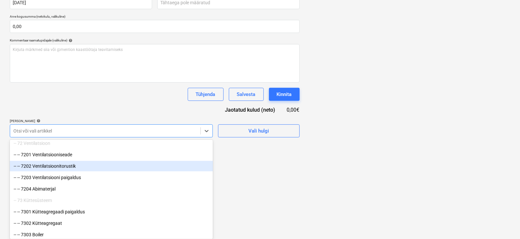
click at [41, 167] on div "-- -- 7202 Ventilatsioonitorustik" at bounding box center [111, 166] width 203 height 10
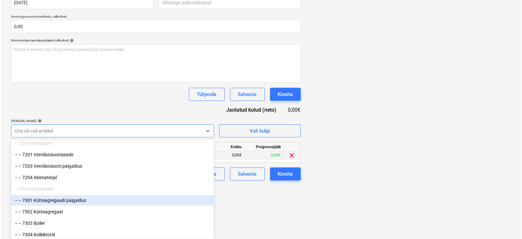
scroll to position [93, 0]
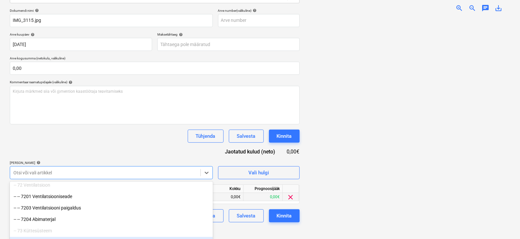
click at [239, 197] on div "Failide konteerimine Vali ettevõte Vilpra OÜ [PERSON_NAME] uus ettevõte Vali do…" at bounding box center [260, 90] width 520 height 306
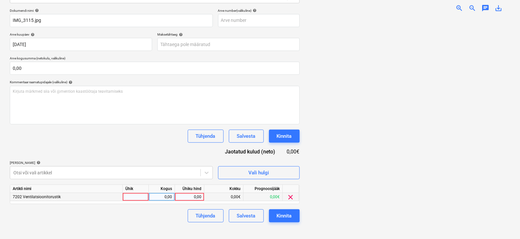
click at [133, 196] on div at bounding box center [136, 197] width 26 height 8
type input "tk"
click at [161, 198] on div "0,00" at bounding box center [162, 197] width 21 height 8
type input "1"
click at [193, 195] on div "0,00" at bounding box center [190, 197] width 24 height 8
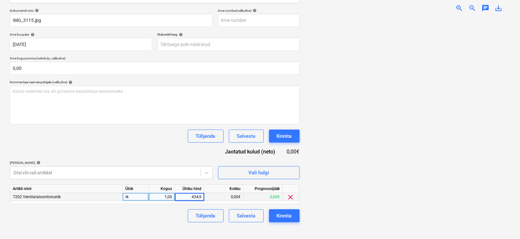
type input "434,91"
click at [167, 216] on div "Tühjenda Salvesta Kinnita" at bounding box center [155, 215] width 290 height 13
click at [287, 213] on div "Kinnita" at bounding box center [284, 216] width 15 height 8
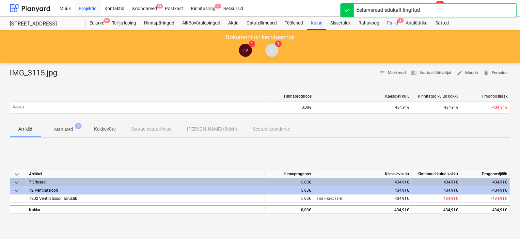
click at [402, 18] on span "2" at bounding box center [400, 20] width 7 height 5
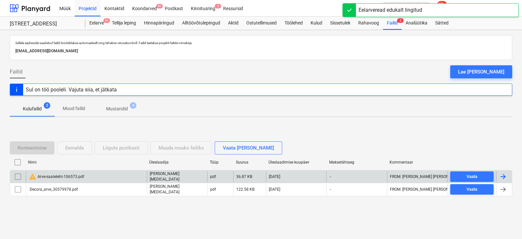
click at [503, 177] on div at bounding box center [504, 177] width 8 height 8
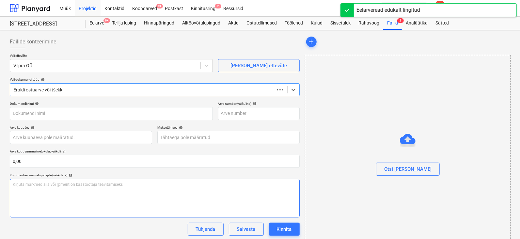
type input "Arve-saateleht-106573.pdf"
type input "[DATE]"
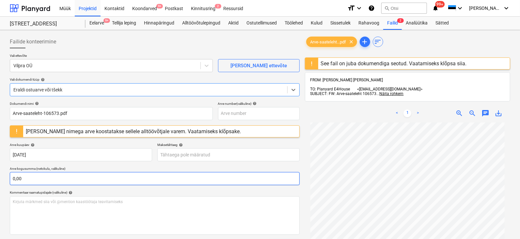
scroll to position [105, 0]
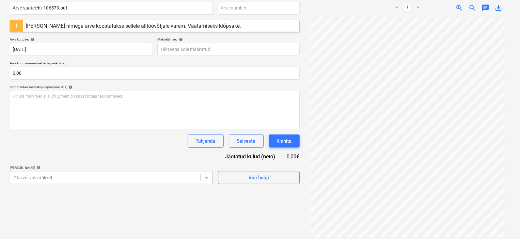
click at [206, 134] on body "Müük Projektid Kontaktid Koondarved 9+ Postkast Kinnitusring 2 Ressursid format…" at bounding box center [260, 14] width 520 height 239
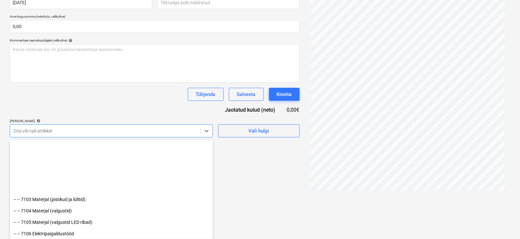
scroll to position [2163, 0]
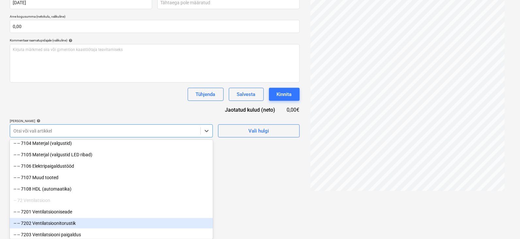
click at [50, 223] on div "-- -- 7202 Ventilatsioonitorustik" at bounding box center [111, 223] width 203 height 10
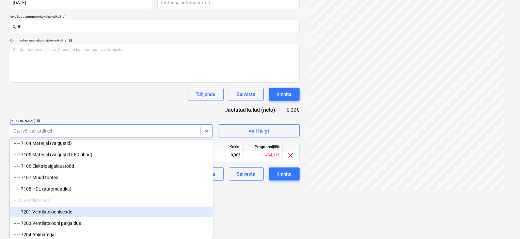
click at [272, 185] on div "Failide konteerimine Vali ettevõte Vilpra OÜ [PERSON_NAME] uus ettevõte Vali do…" at bounding box center [154, 36] width 295 height 313
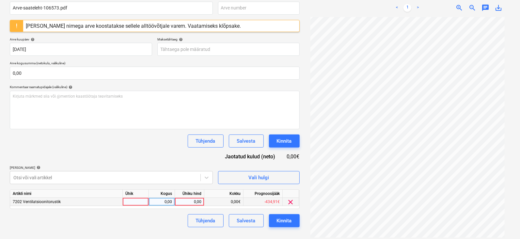
click at [136, 200] on div at bounding box center [136, 202] width 26 height 8
type input "tk"
click at [165, 200] on div "0,00" at bounding box center [162, 202] width 21 height 8
type input "1"
click at [190, 200] on div "0,00" at bounding box center [190, 202] width 24 height 8
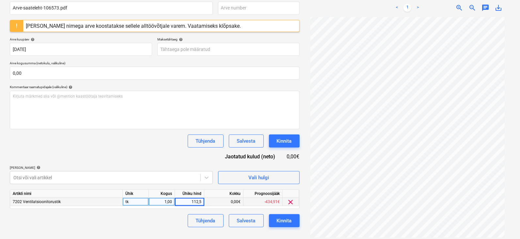
type input "112,50"
click at [287, 218] on div "Kinnita" at bounding box center [284, 220] width 15 height 8
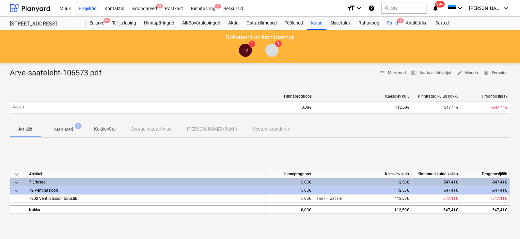
click at [401, 17] on div "Failid 1" at bounding box center [392, 23] width 19 height 13
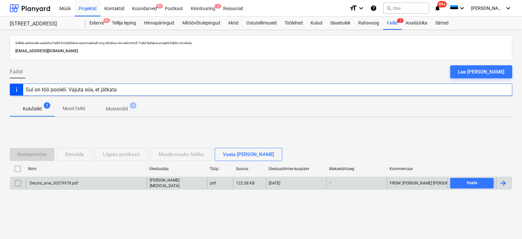
click at [504, 181] on div at bounding box center [504, 183] width 8 height 8
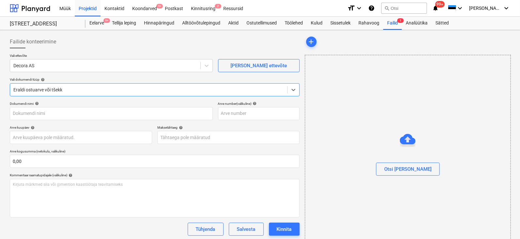
type input "Decora_arve_30579978.pdf"
type input "[DATE]"
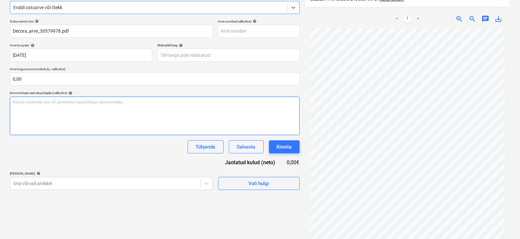
scroll to position [93, 0]
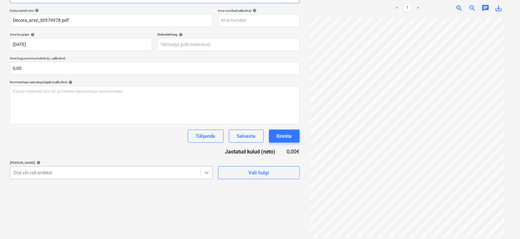
click at [203, 146] on body "Müük Projektid Kontaktid Koondarved 9+ Postkast Kinnitusring 2 Ressursid format…" at bounding box center [260, 26] width 520 height 239
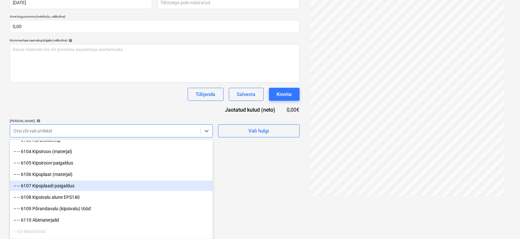
scroll to position [1714, 0]
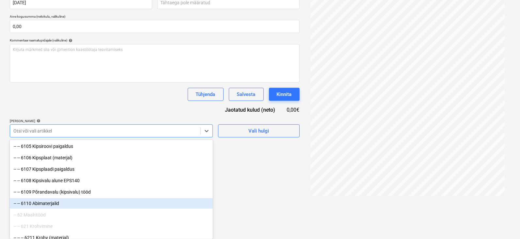
click at [45, 204] on div "-- -- 6110 Abimaterjalid" at bounding box center [111, 203] width 203 height 10
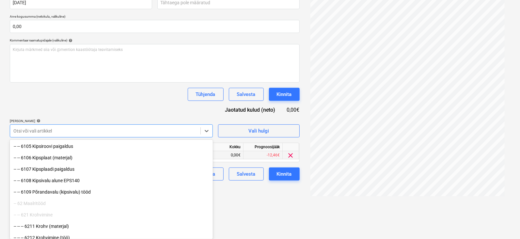
click at [232, 193] on div "Failide konteerimine Vali ettevõte Decora AS [PERSON_NAME] uus ettevõte Vali do…" at bounding box center [154, 48] width 295 height 301
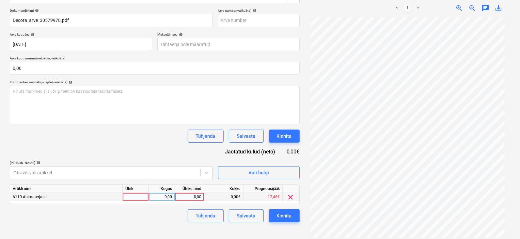
click at [131, 195] on div at bounding box center [136, 197] width 26 height 8
type input "tk"
click at [168, 197] on div "0,00" at bounding box center [162, 197] width 21 height 8
type input "1"
click at [188, 196] on div "0,00" at bounding box center [190, 197] width 24 height 8
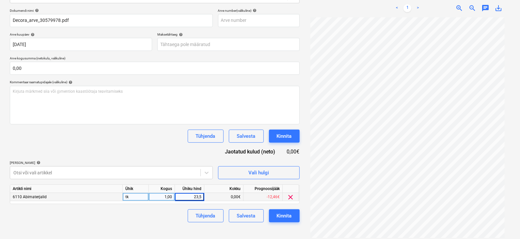
type input "23,59"
click at [284, 212] on div "Kinnita" at bounding box center [284, 216] width 15 height 8
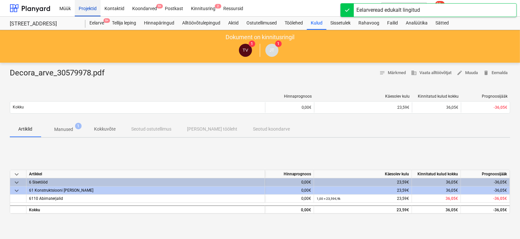
click at [88, 7] on div "Projektid" at bounding box center [88, 8] width 26 height 17
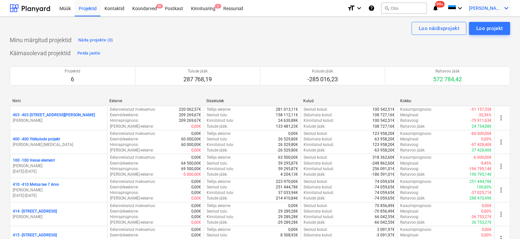
click at [508, 7] on icon "keyboard_arrow_down" at bounding box center [507, 8] width 8 height 8
click at [491, 34] on div "Logi välja" at bounding box center [490, 36] width 39 height 10
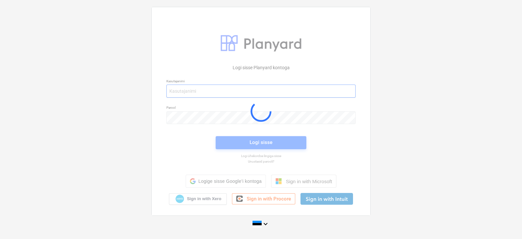
type input "[EMAIL_ADDRESS][DOMAIN_NAME]"
